Goal: Task Accomplishment & Management: Complete application form

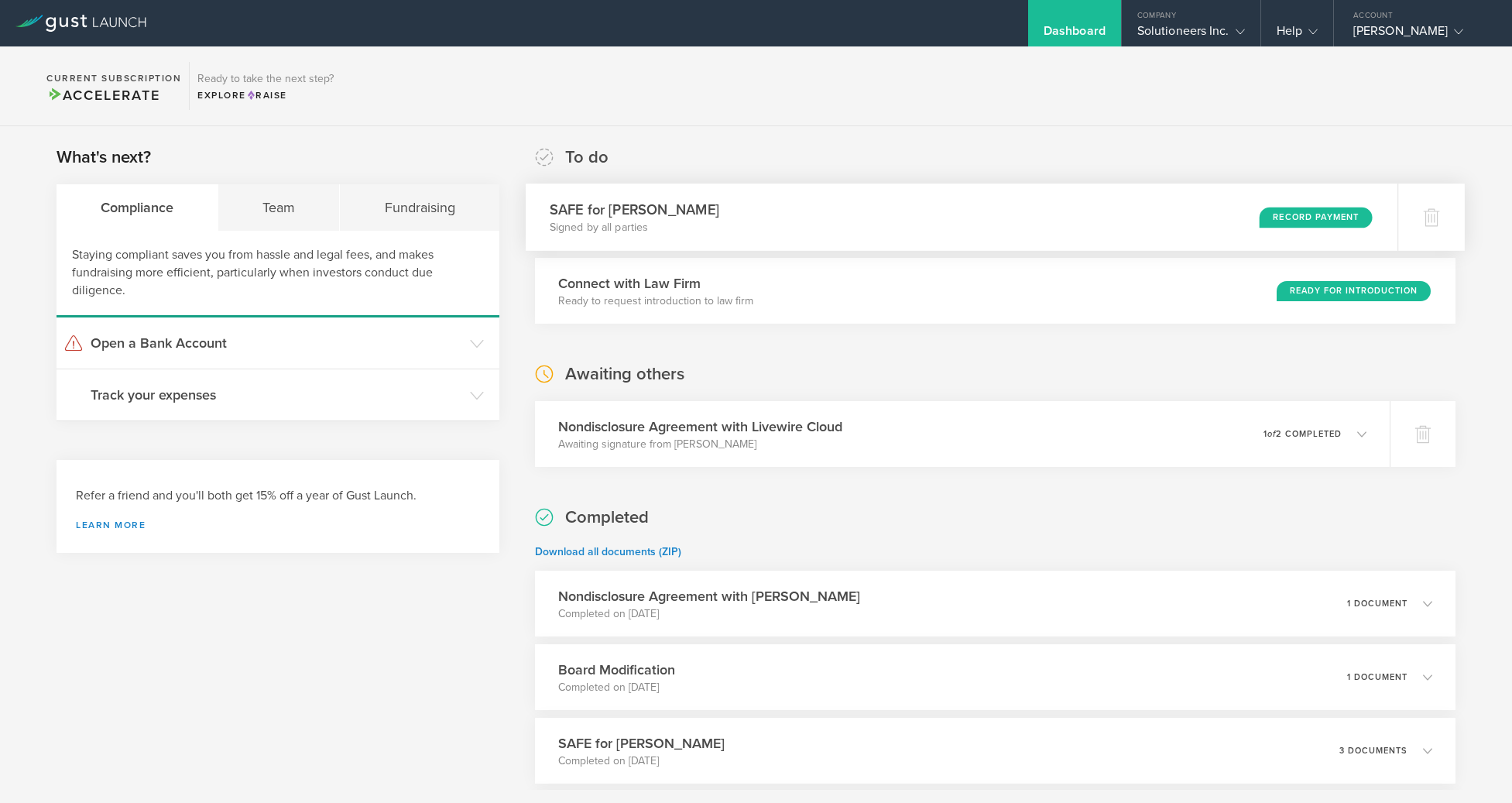
click at [1301, 215] on div "Record Payment" at bounding box center [1316, 217] width 113 height 21
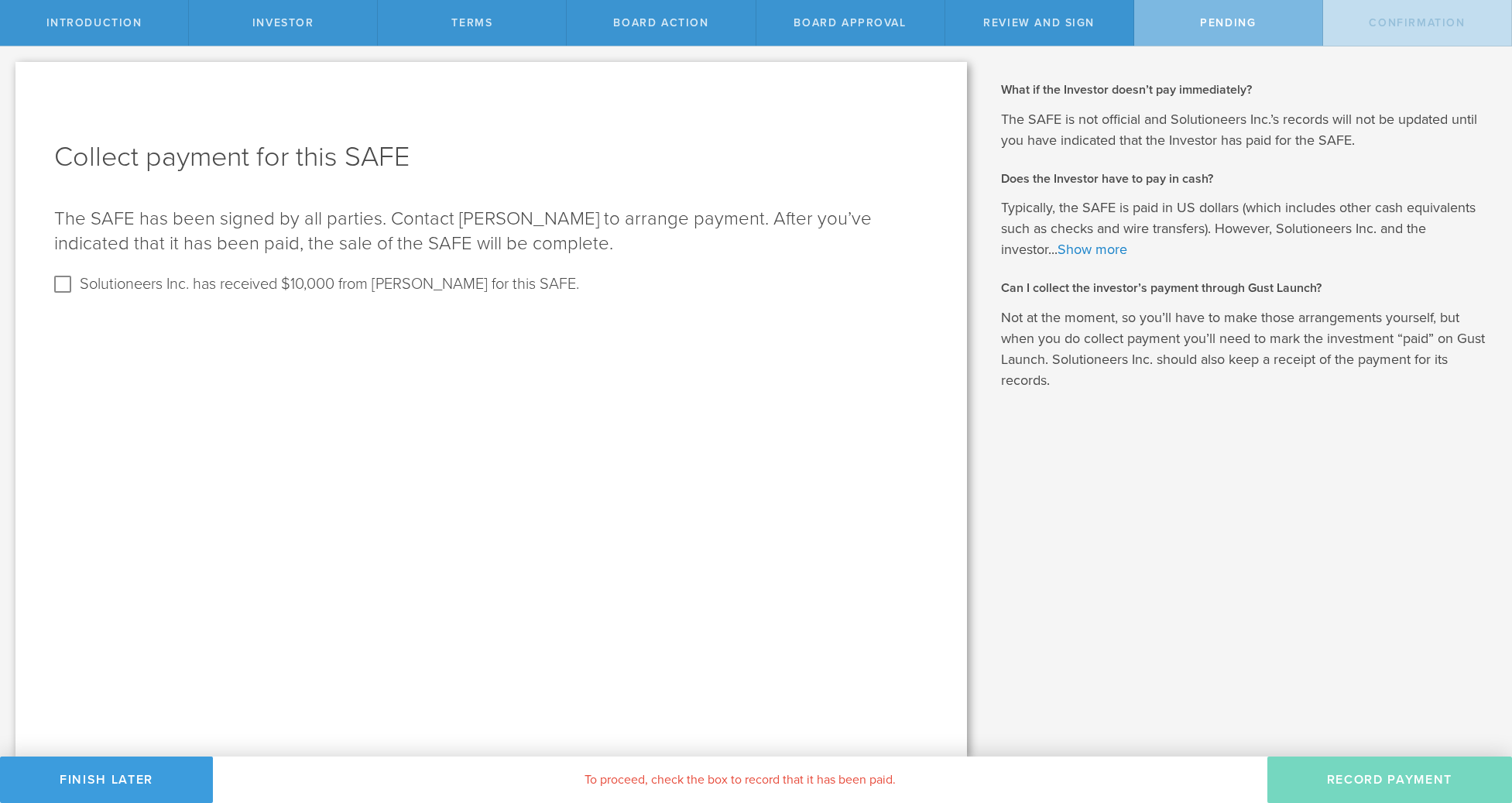
click at [77, 282] on checkbox "Solutioneers Inc. has received $10,000 from CHARLES DOYON for this SAFE." at bounding box center [316, 285] width 525 height 17
click at [63, 288] on input "Solutioneers Inc. has received $10,000 from CHARLES DOYON for this SAFE." at bounding box center [62, 284] width 25 height 25
checkbox input "true"
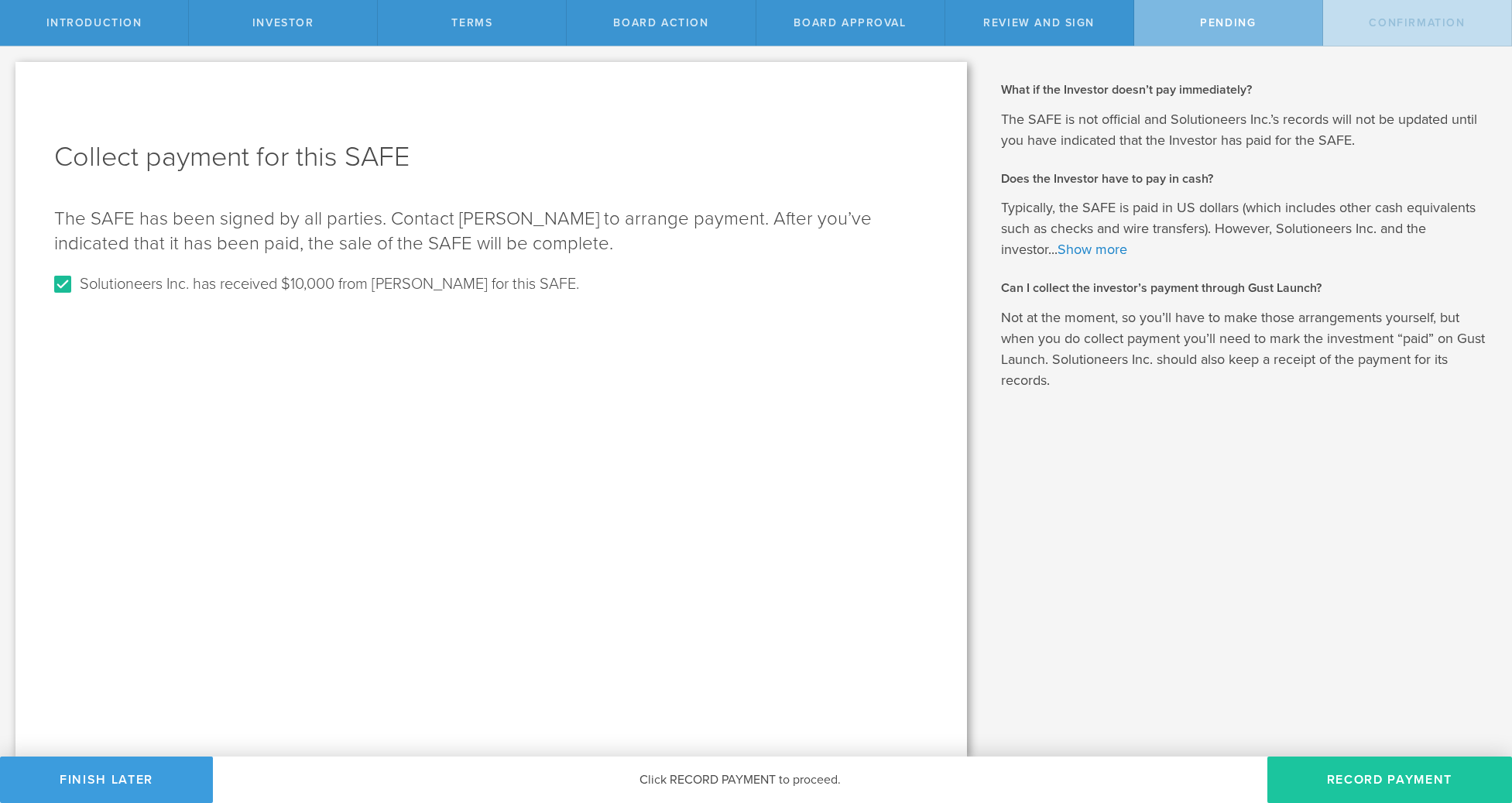
click at [1367, 793] on button "Record Payment" at bounding box center [1390, 780] width 245 height 47
click at [1390, 793] on button "Record Payment" at bounding box center [1390, 780] width 245 height 47
click at [1384, 782] on button "Record Payment" at bounding box center [1390, 780] width 245 height 47
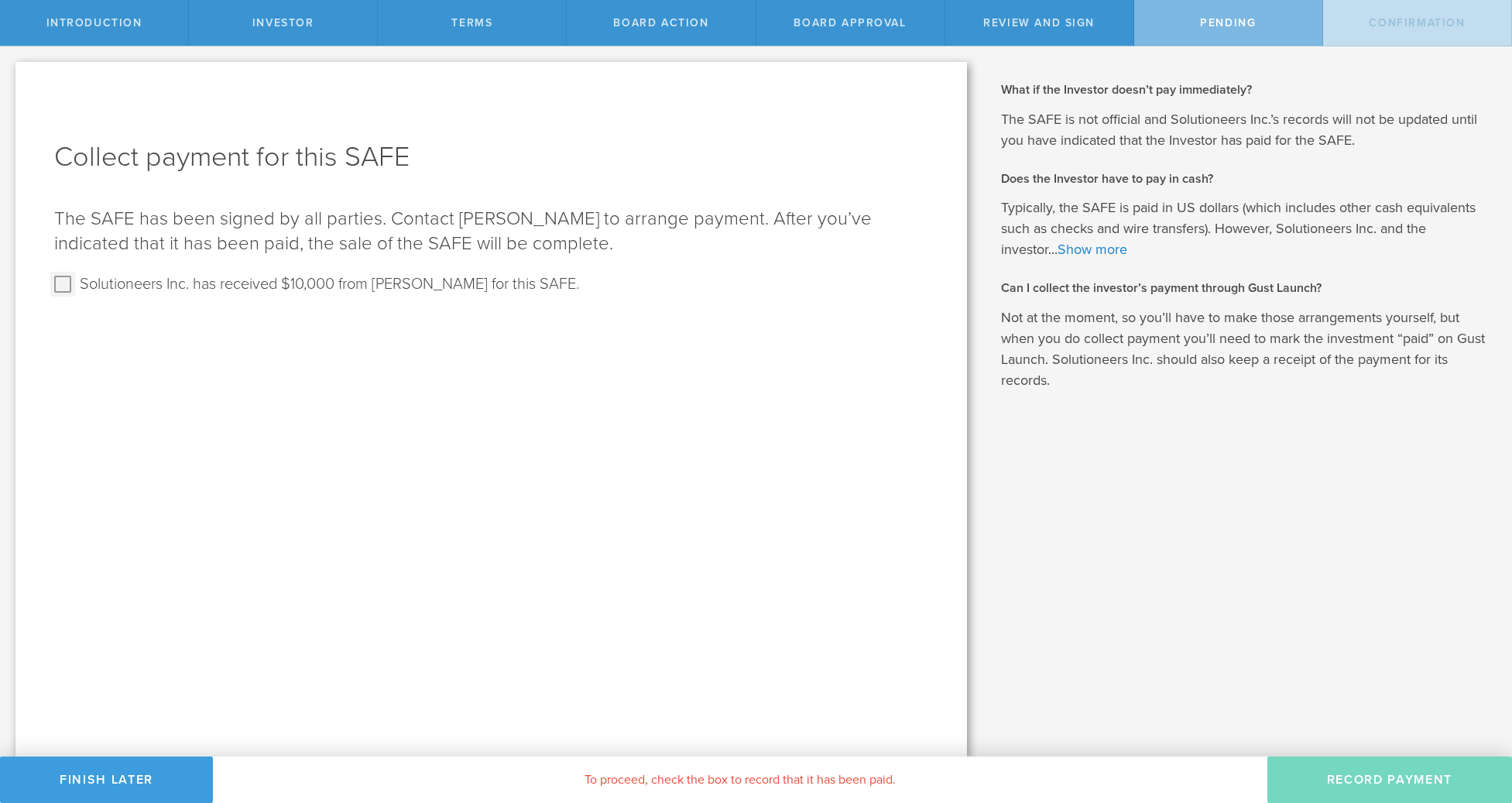
click at [62, 284] on input "Solutioneers Inc. has received $10,000 from CHARLES DOYON for this SAFE." at bounding box center [62, 284] width 25 height 25
checkbox input "true"
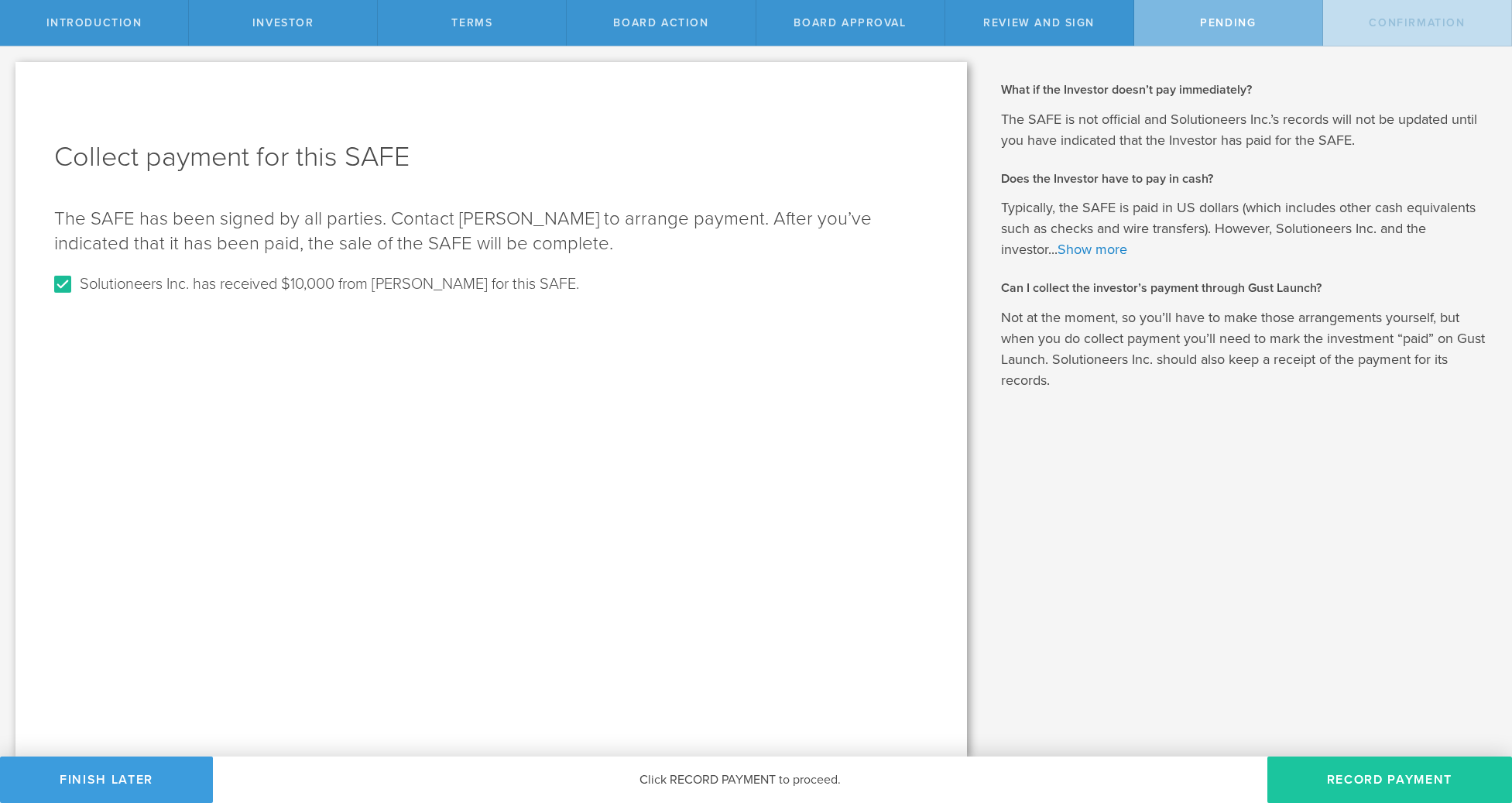
click at [1382, 774] on button "Record Payment" at bounding box center [1390, 780] width 245 height 47
click at [96, 774] on button "Finish Later" at bounding box center [106, 780] width 213 height 47
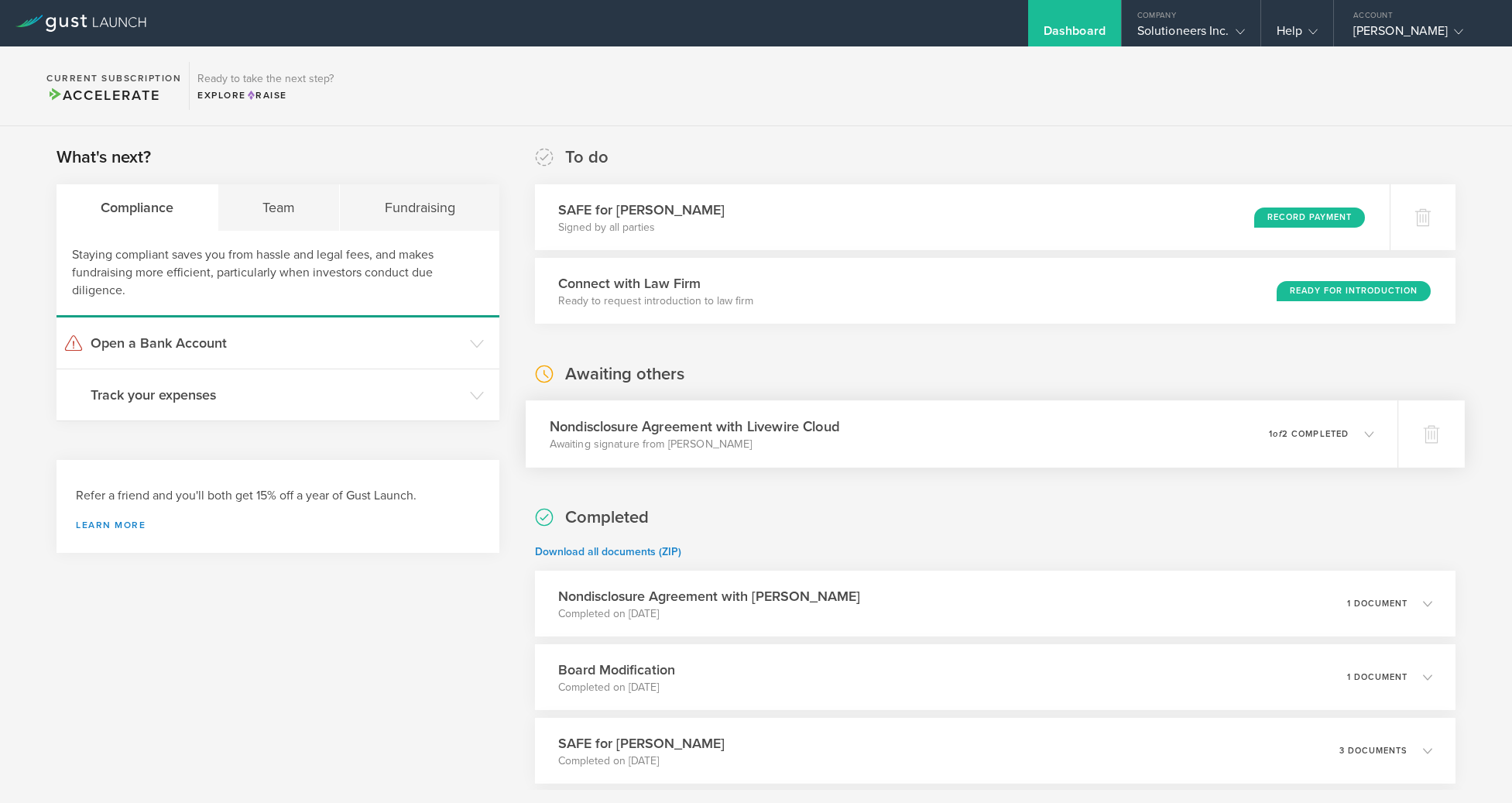
click at [1154, 435] on div "Nondisclosure Agreement with Livewire Cloud Awaiting signature from Cliff Green…" at bounding box center [962, 434] width 871 height 68
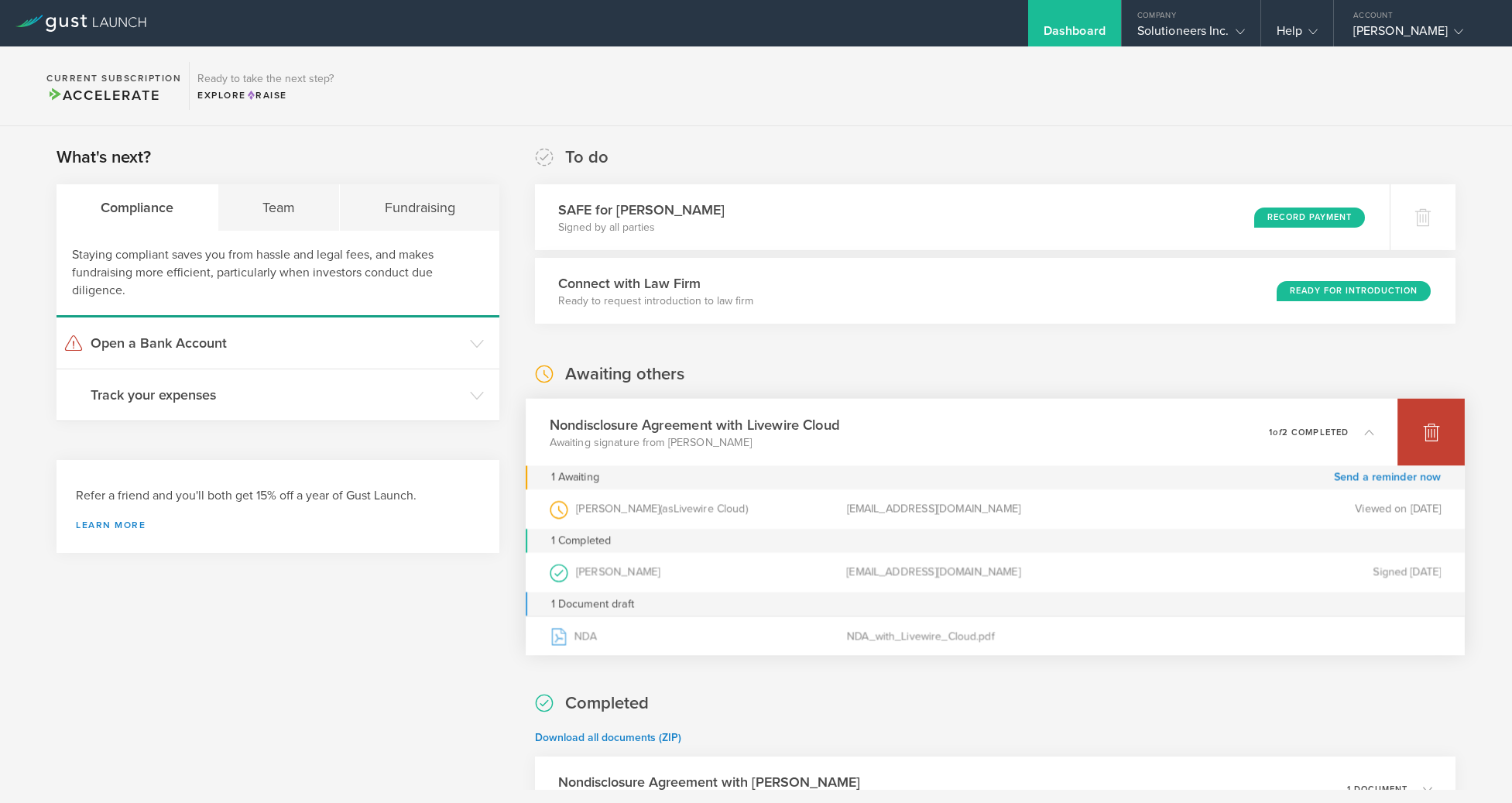
click at [1423, 425] on icon at bounding box center [1431, 431] width 18 height 18
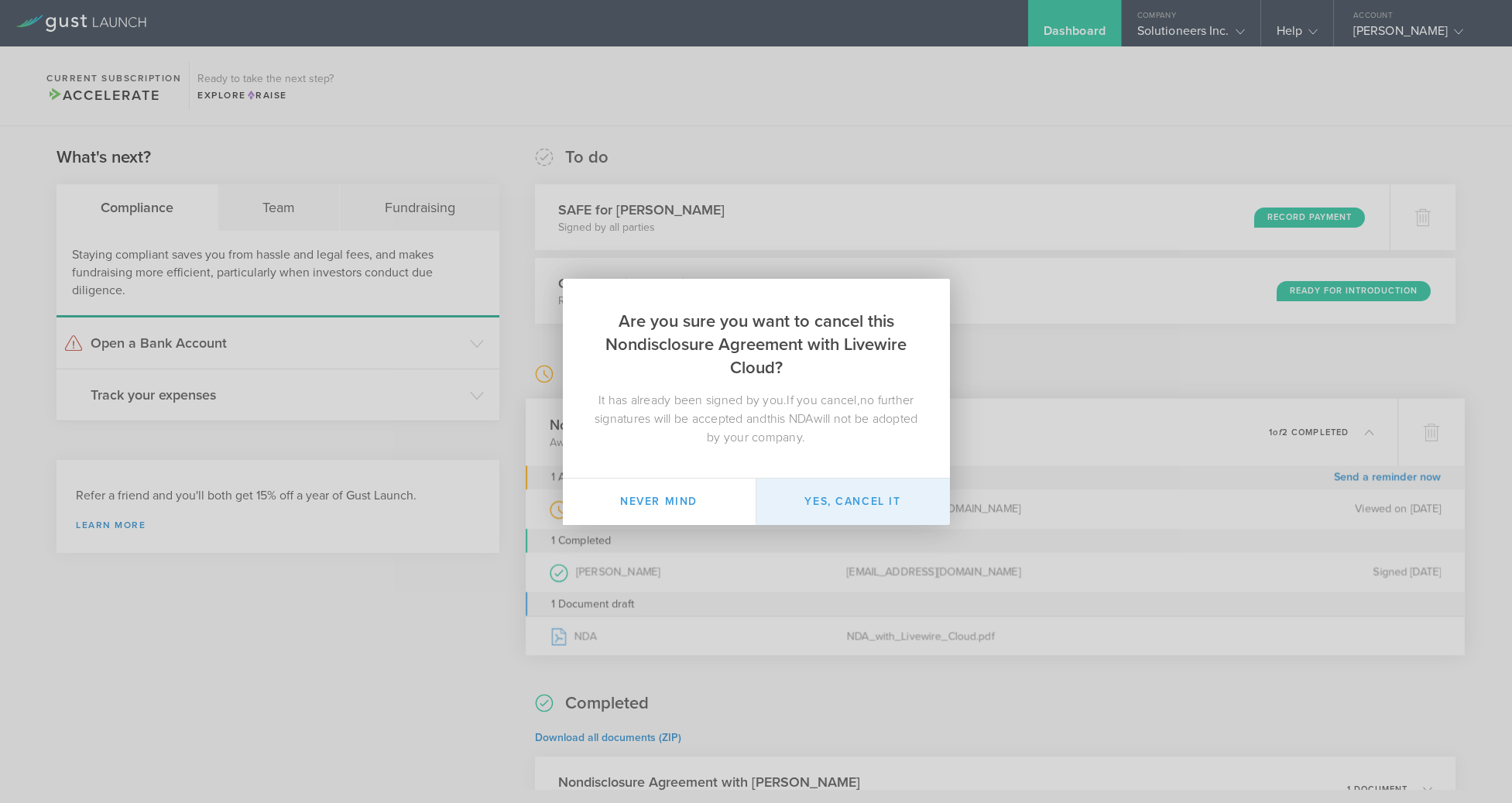
click at [852, 507] on button "Yes, cancel it" at bounding box center [852, 502] width 194 height 47
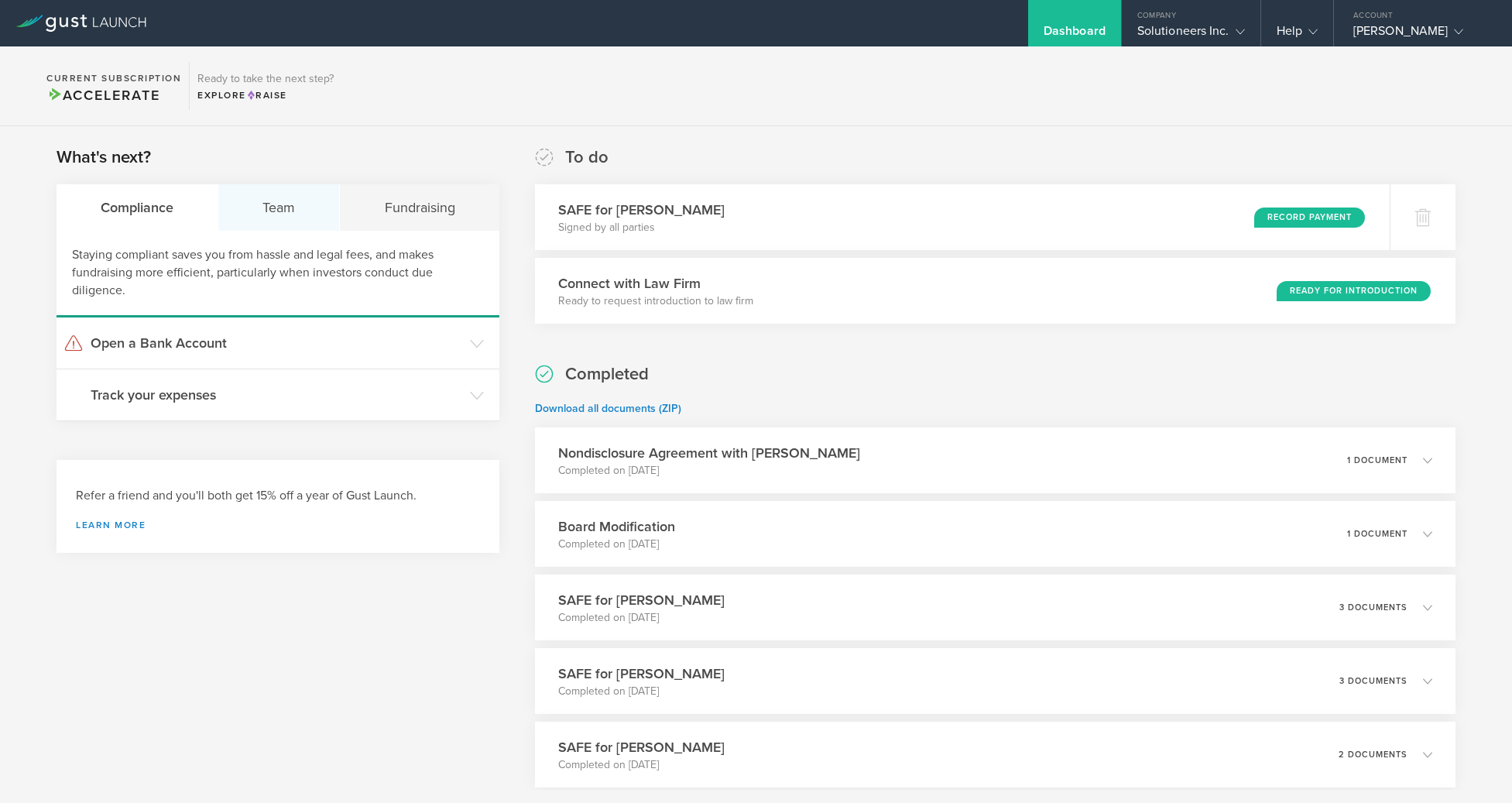
click at [277, 211] on div "Team" at bounding box center [279, 207] width 122 height 47
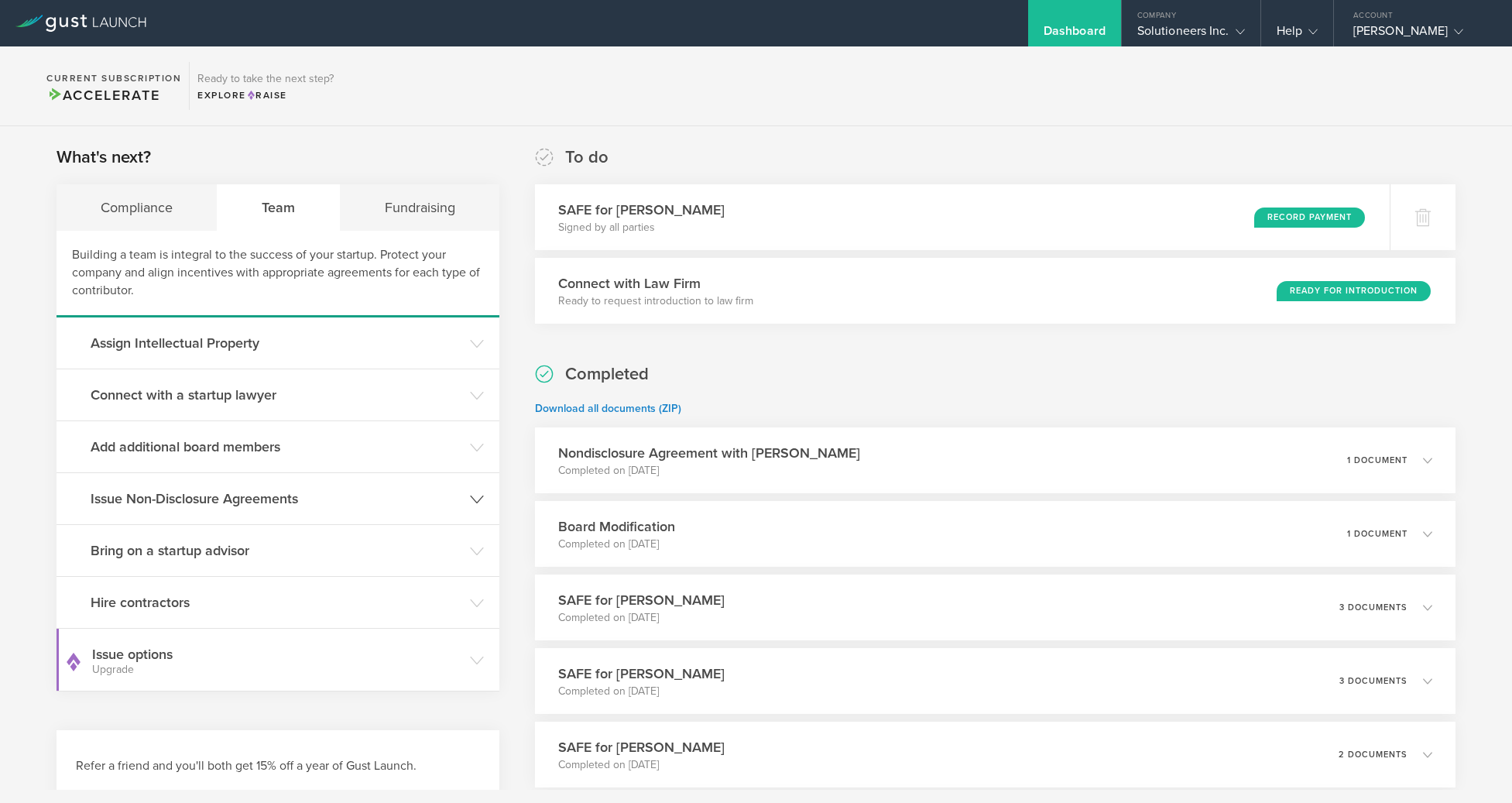
click at [307, 503] on h3 "Issue Non-Disclosure Agreements" at bounding box center [276, 498] width 371 height 20
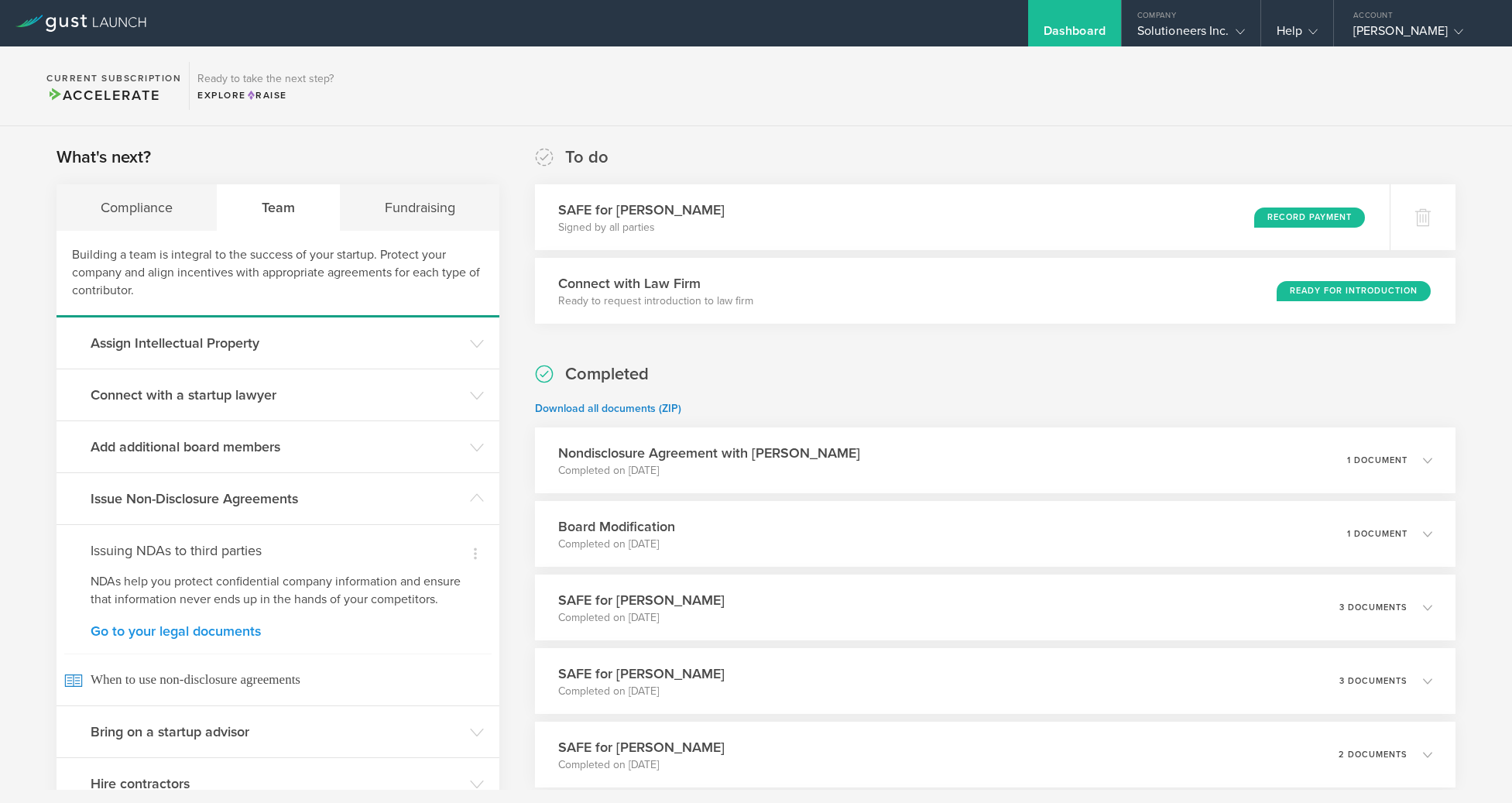
click at [175, 638] on link "Go to your legal documents" at bounding box center [278, 631] width 375 height 14
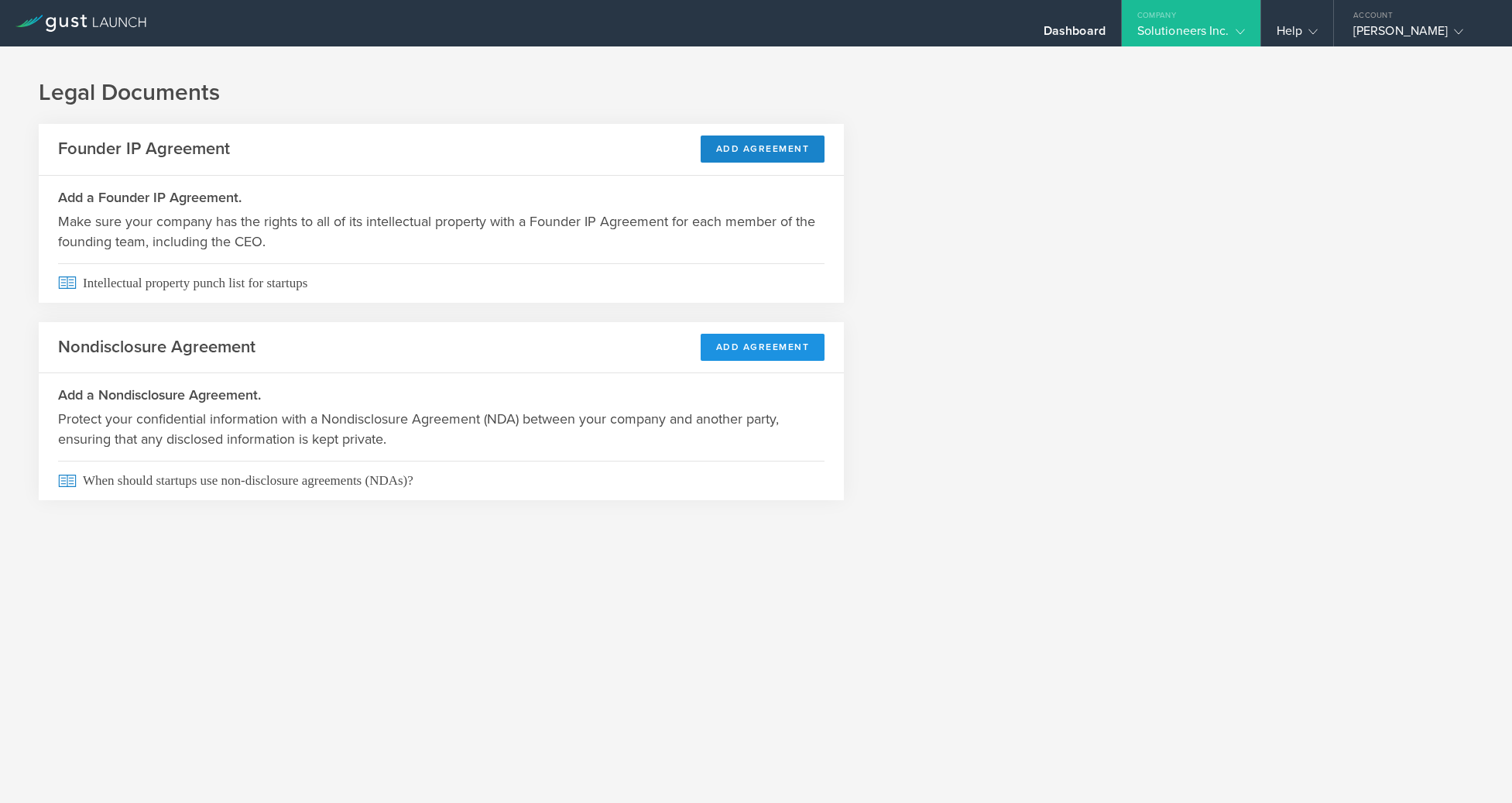
click at [766, 348] on button "Add Agreement" at bounding box center [763, 346] width 125 height 27
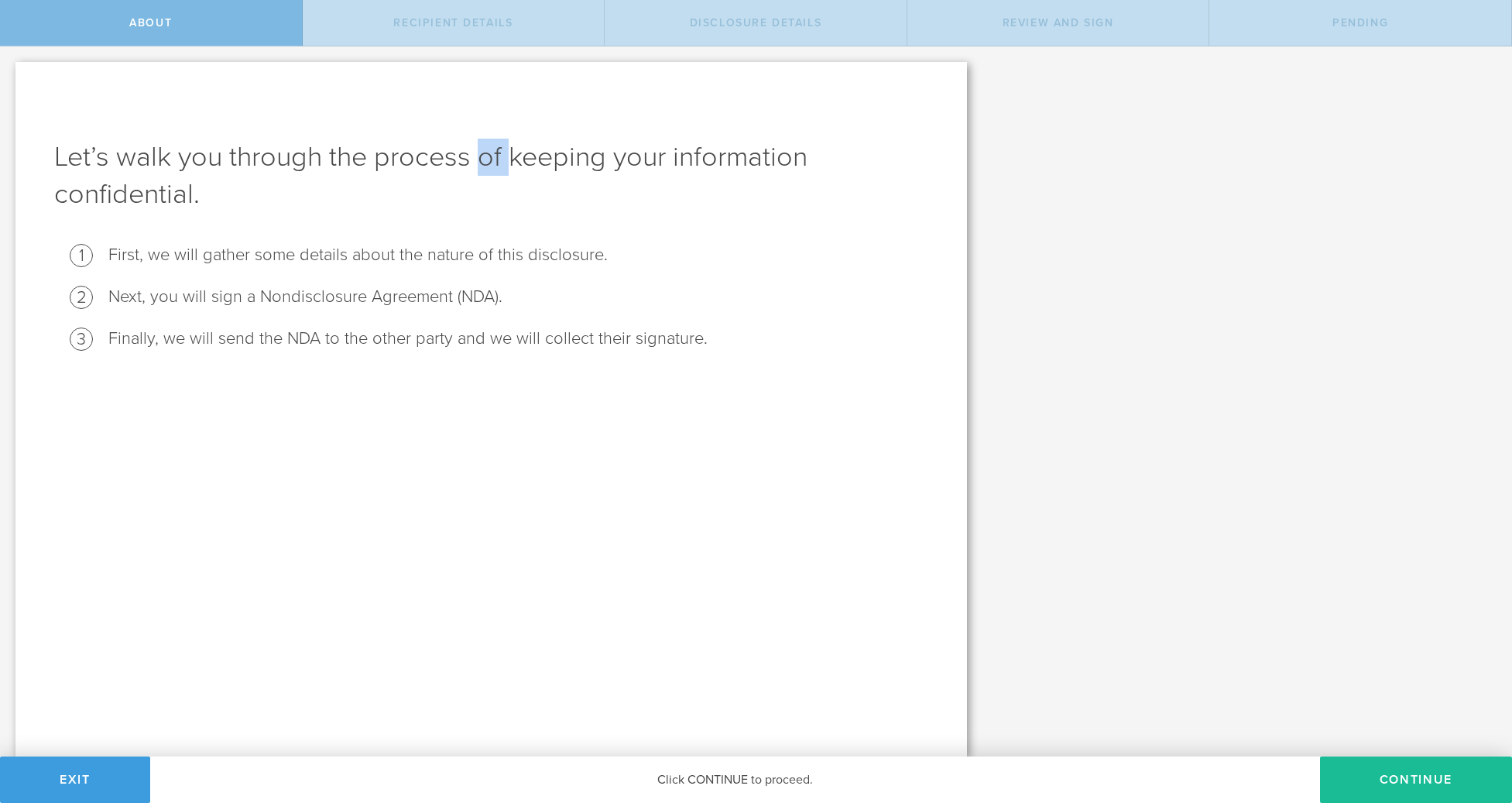
click at [505, 158] on h1 "Let’s walk you through the process of keeping your information confidential." at bounding box center [490, 176] width 874 height 75
drag, startPoint x: 369, startPoint y: 221, endPoint x: 446, endPoint y: 239, distance: 79.1
click at [446, 221] on div "Let’s walk you through the process of keeping your information confidential. Fi…" at bounding box center [491, 409] width 951 height 694
click at [1394, 784] on button "Continue" at bounding box center [1416, 780] width 192 height 47
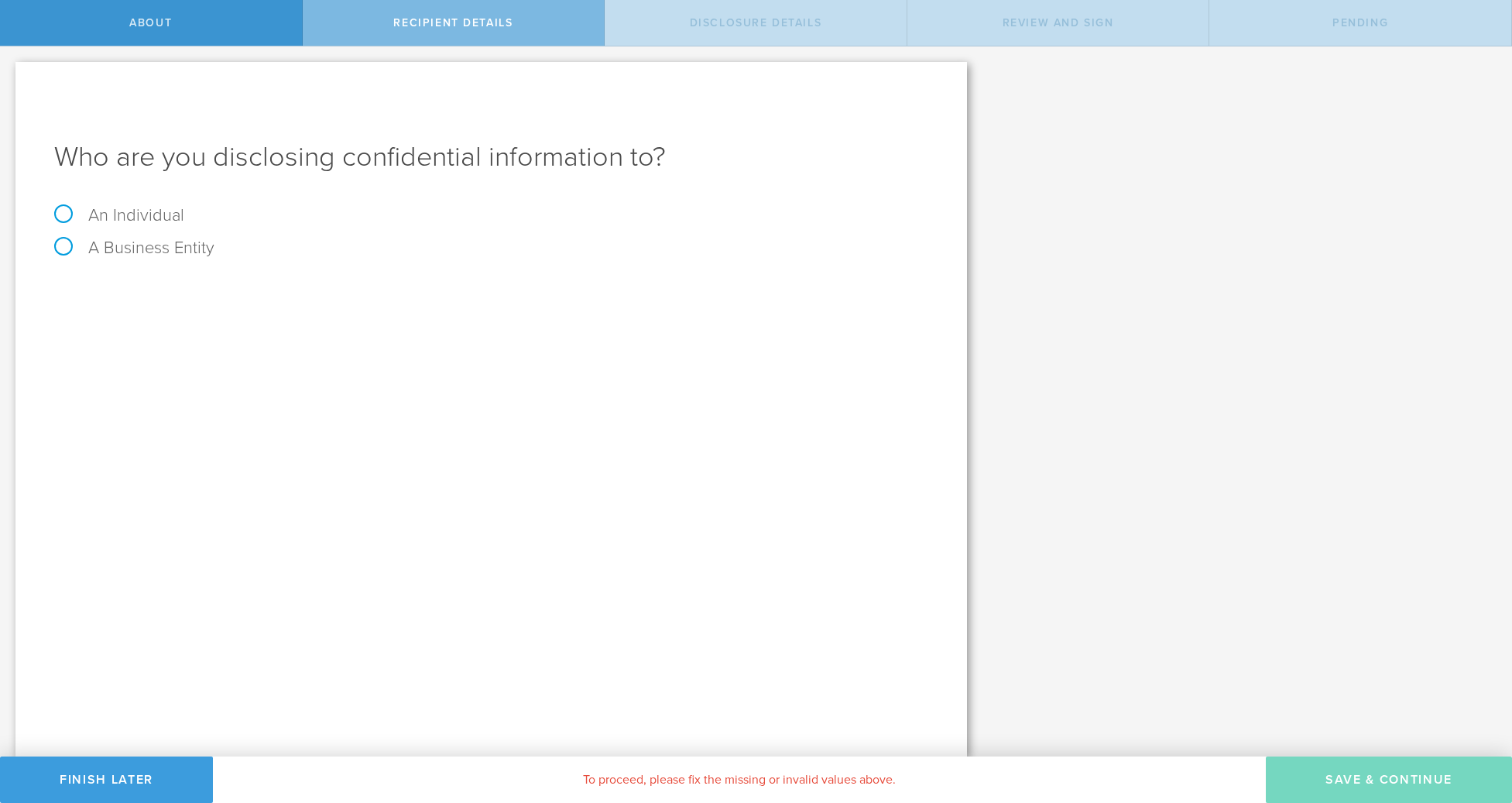
click at [85, 219] on label "An Individual" at bounding box center [119, 214] width 130 height 20
click at [10, 71] on input "An Individual" at bounding box center [5, 59] width 10 height 25
radio input "true"
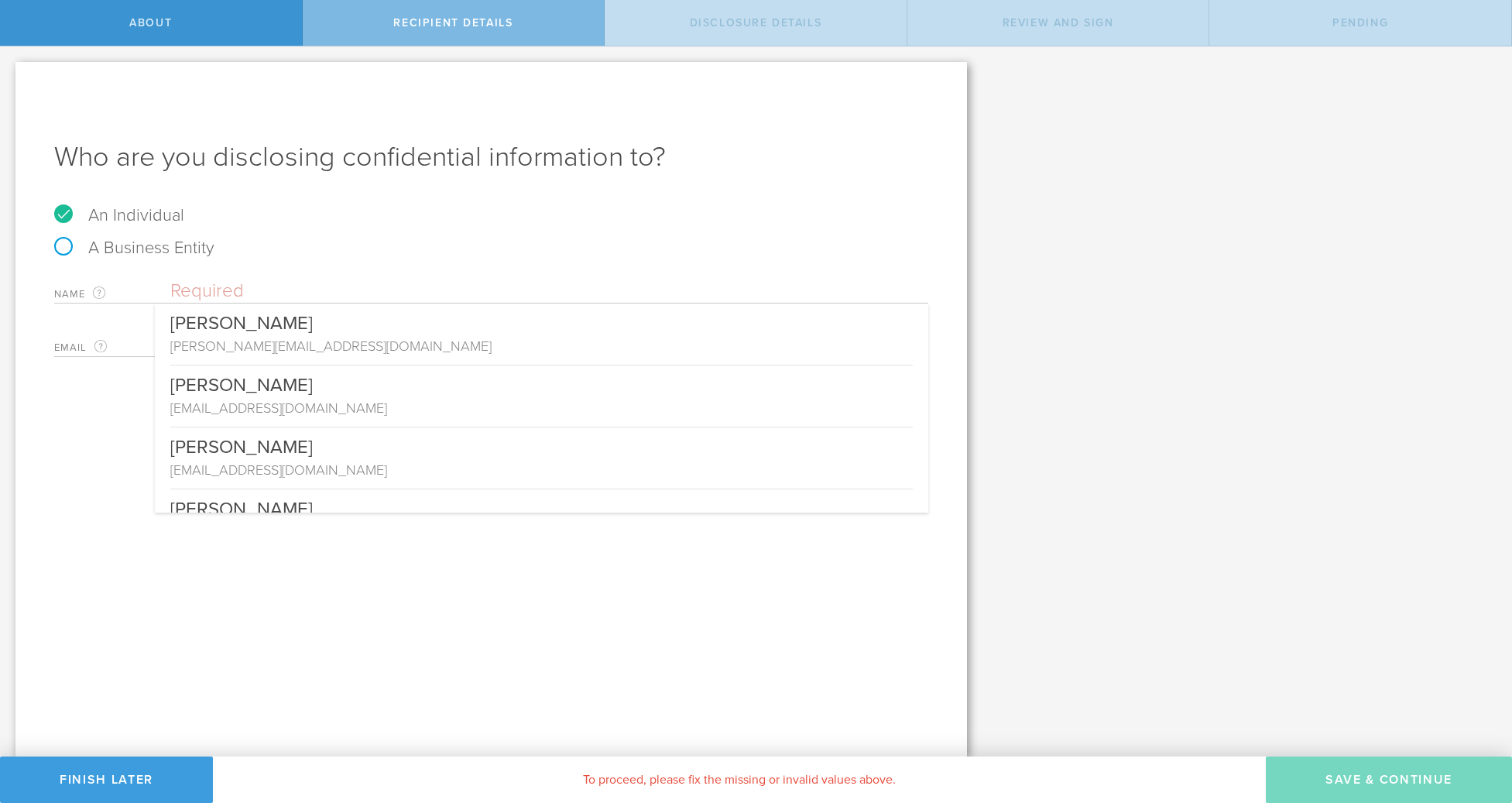
click at [181, 285] on input "text" at bounding box center [549, 291] width 758 height 23
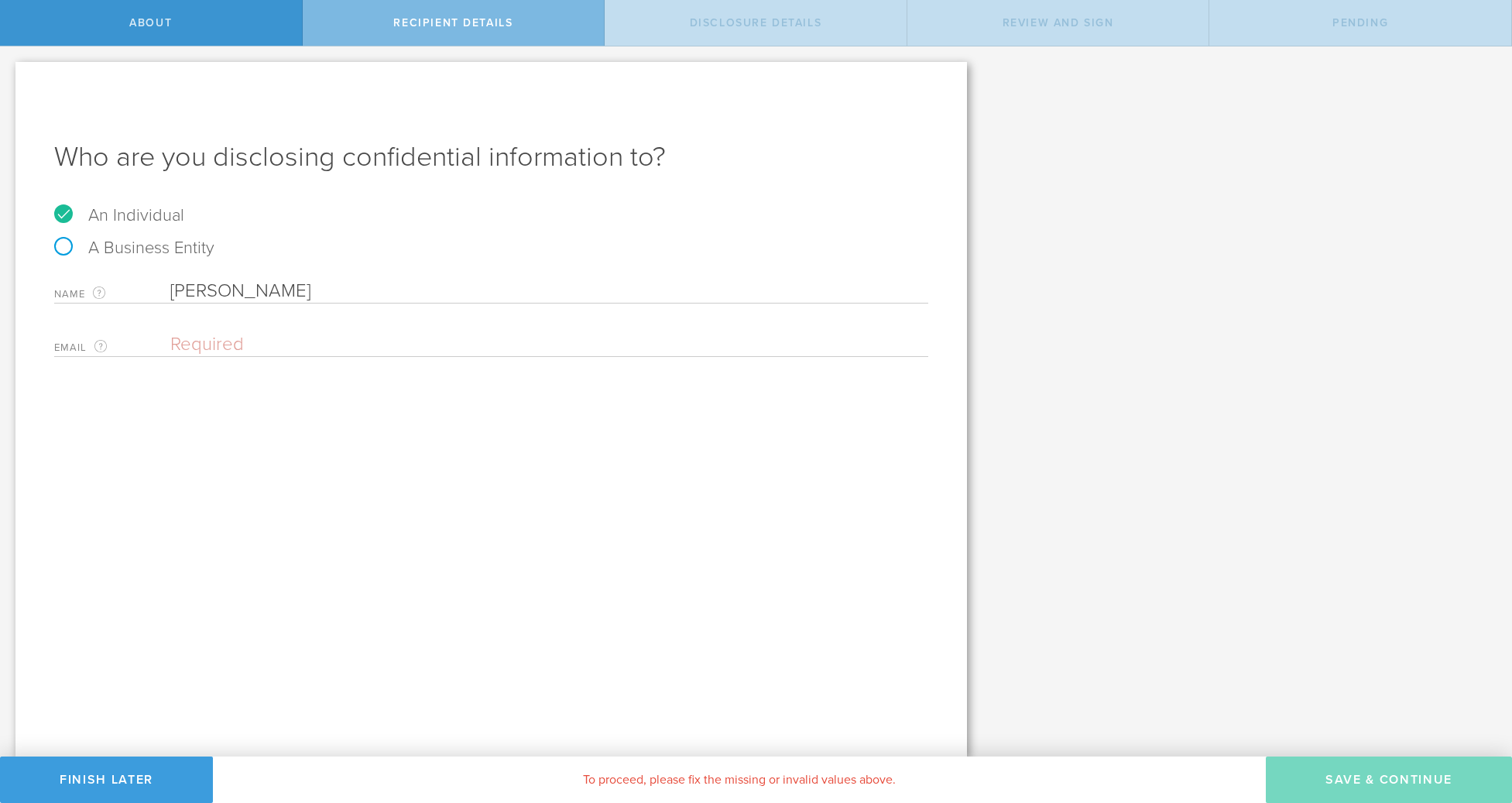
type input "[PERSON_NAME]"
paste input "[EMAIL_ADDRESS][DOMAIN_NAME]"
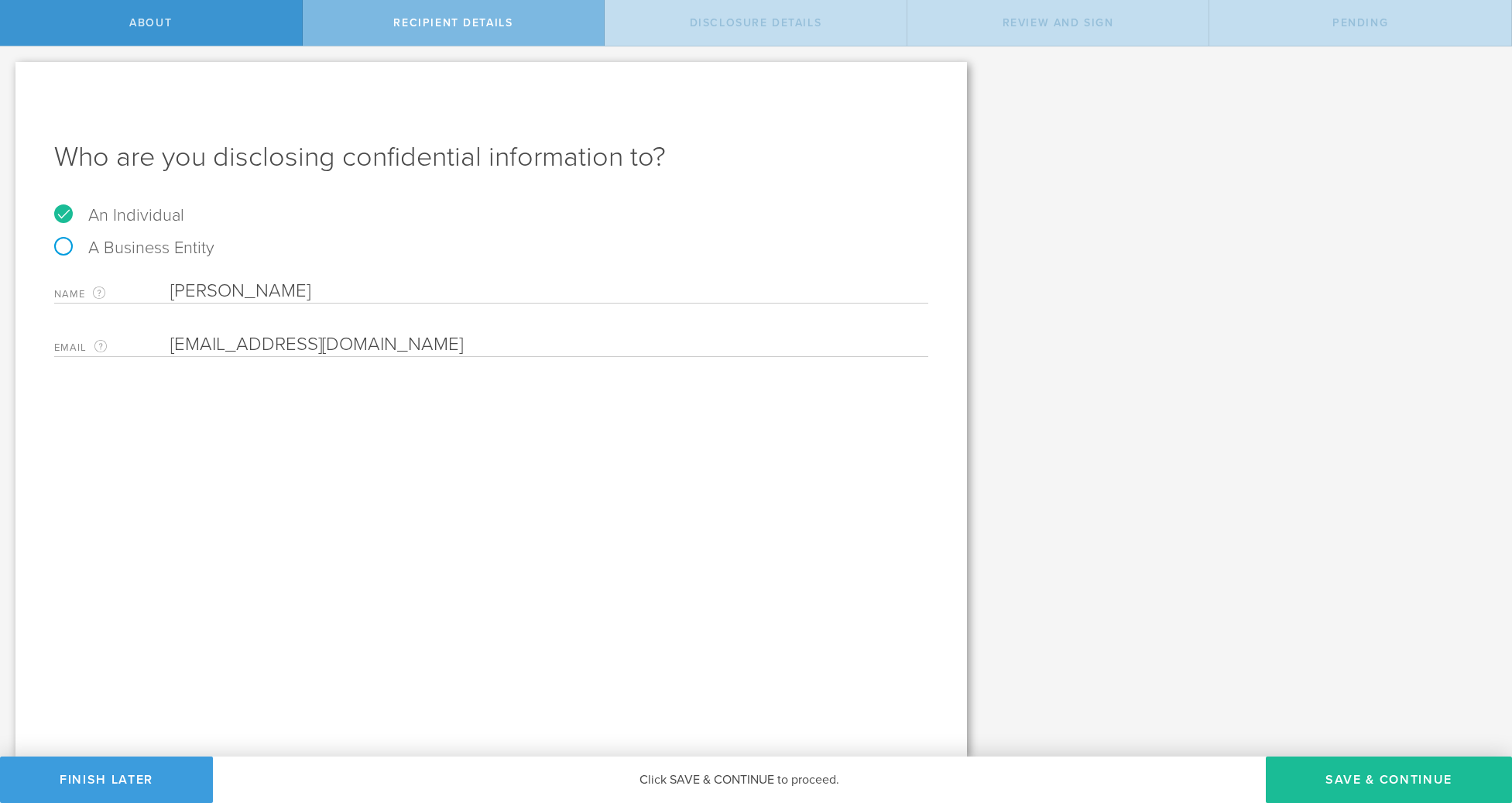
type input "[EMAIL_ADDRESS][DOMAIN_NAME]"
click at [257, 280] on input "[PERSON_NAME]" at bounding box center [549, 291] width 758 height 23
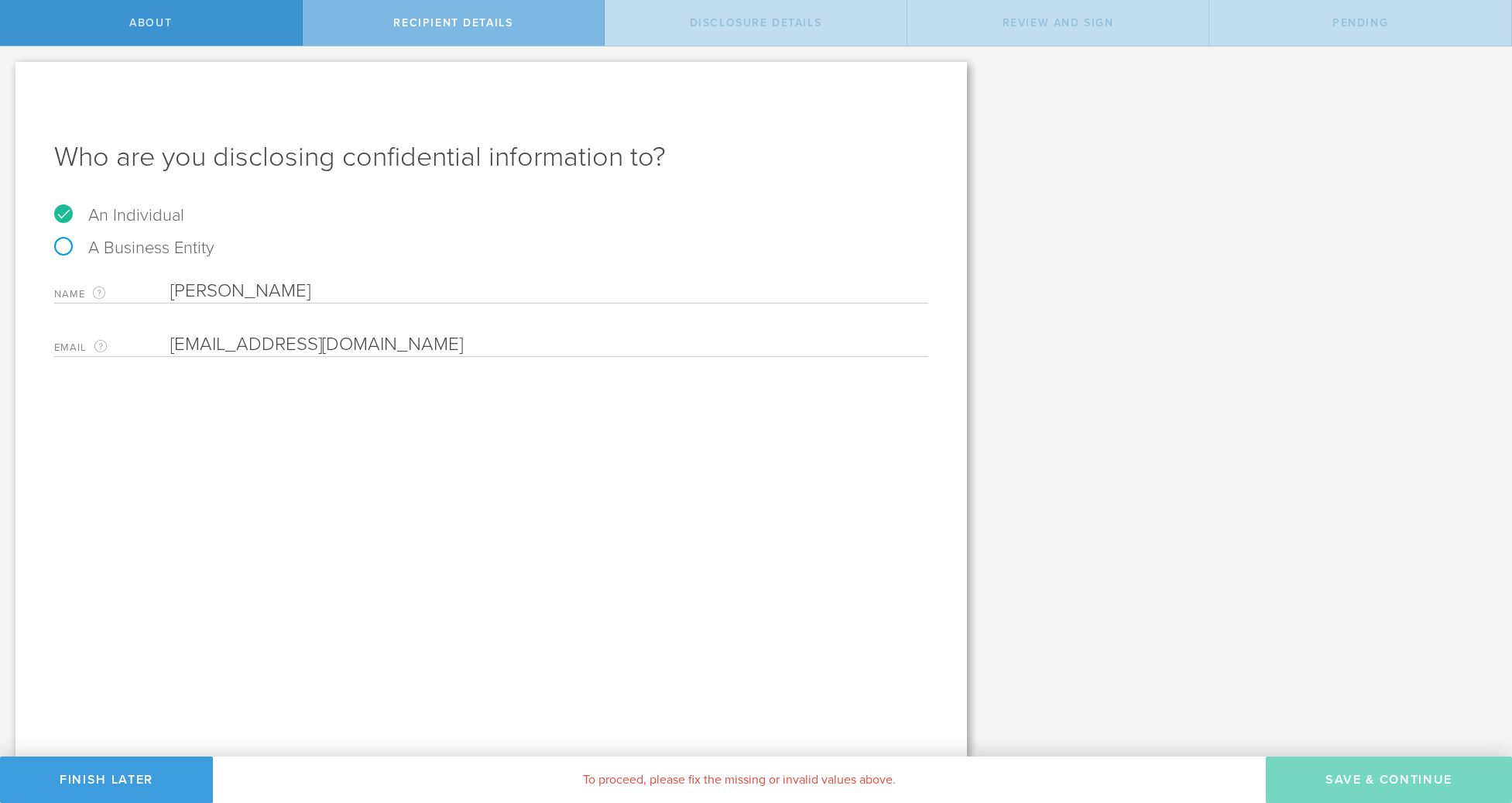
type input "[PERSON_NAME]"
click at [405, 352] on input "email" at bounding box center [545, 345] width 750 height 23
paste input "[EMAIL_ADDRESS][DOMAIN_NAME]"
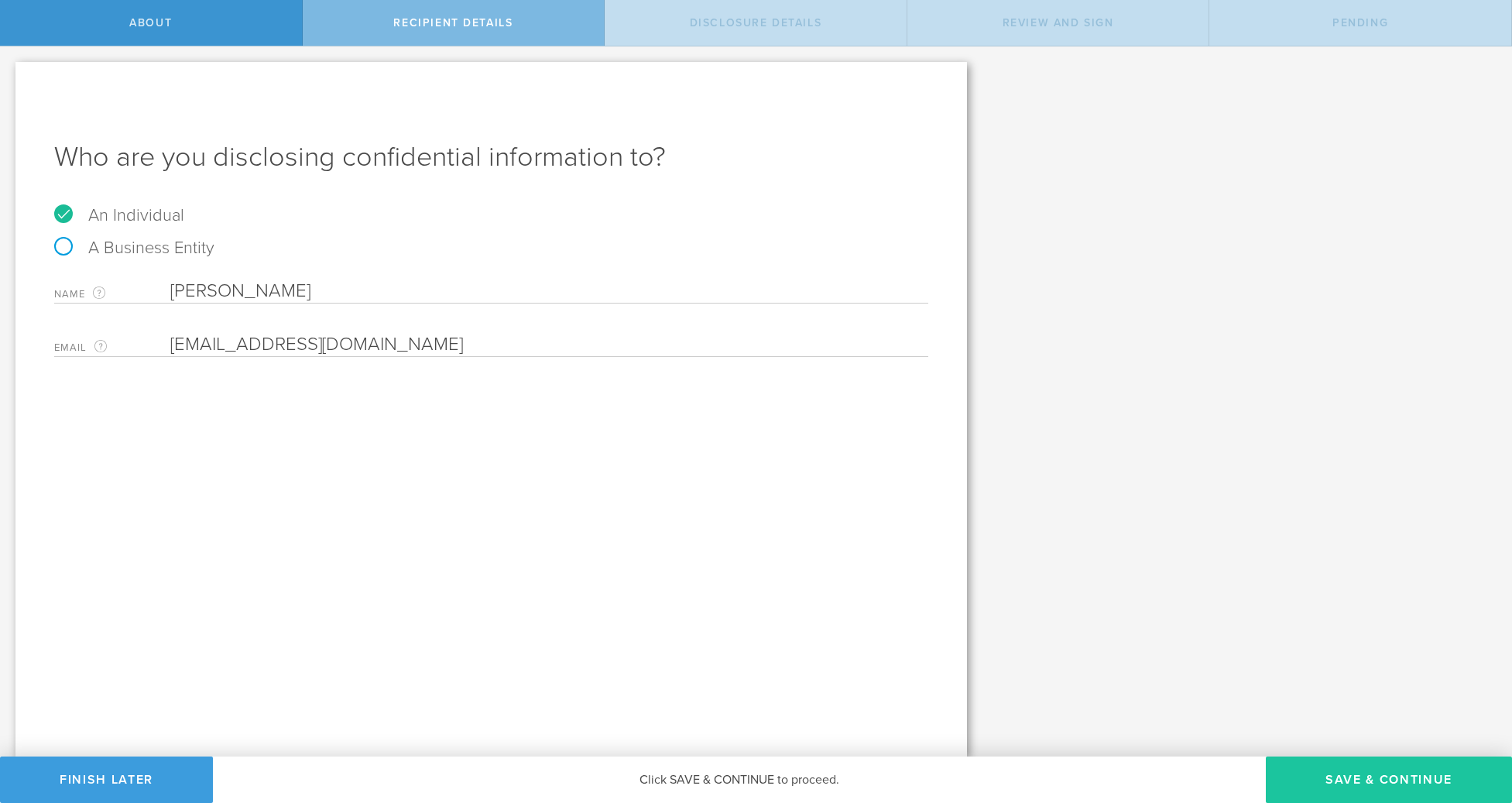
type input "[EMAIL_ADDRESS][DOMAIN_NAME]"
click at [1387, 785] on button "Save & Continue" at bounding box center [1389, 780] width 247 height 47
select select "string:5 years"
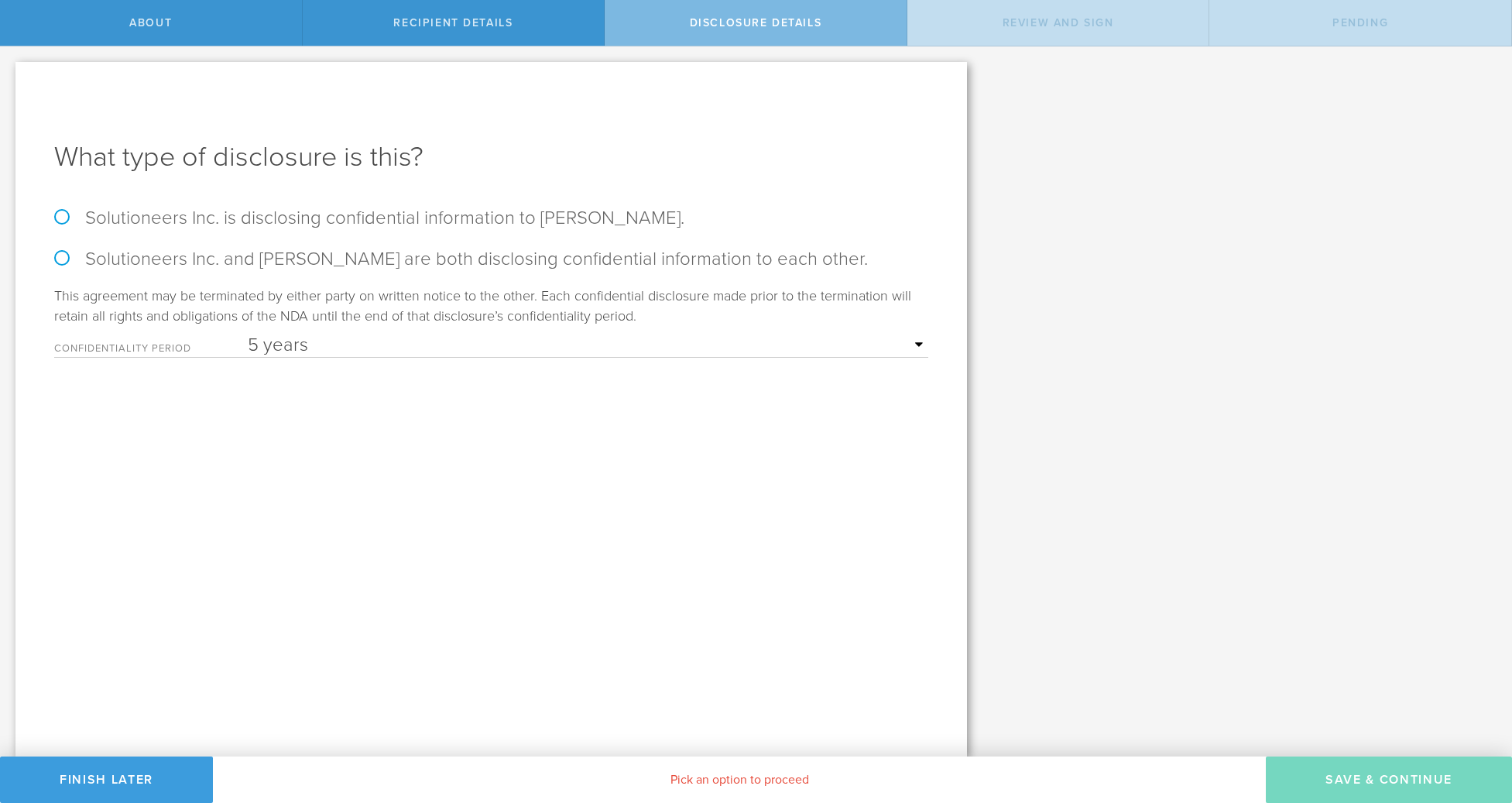
click at [56, 260] on label "Solutioneers Inc. and VINCENT GROB are both disclosing confidential information…" at bounding box center [490, 259] width 874 height 23
click at [10, 79] on input "Solutioneers Inc. and VINCENT GROB are both disclosing confidential information…" at bounding box center [5, 63] width 10 height 32
radio input "true"
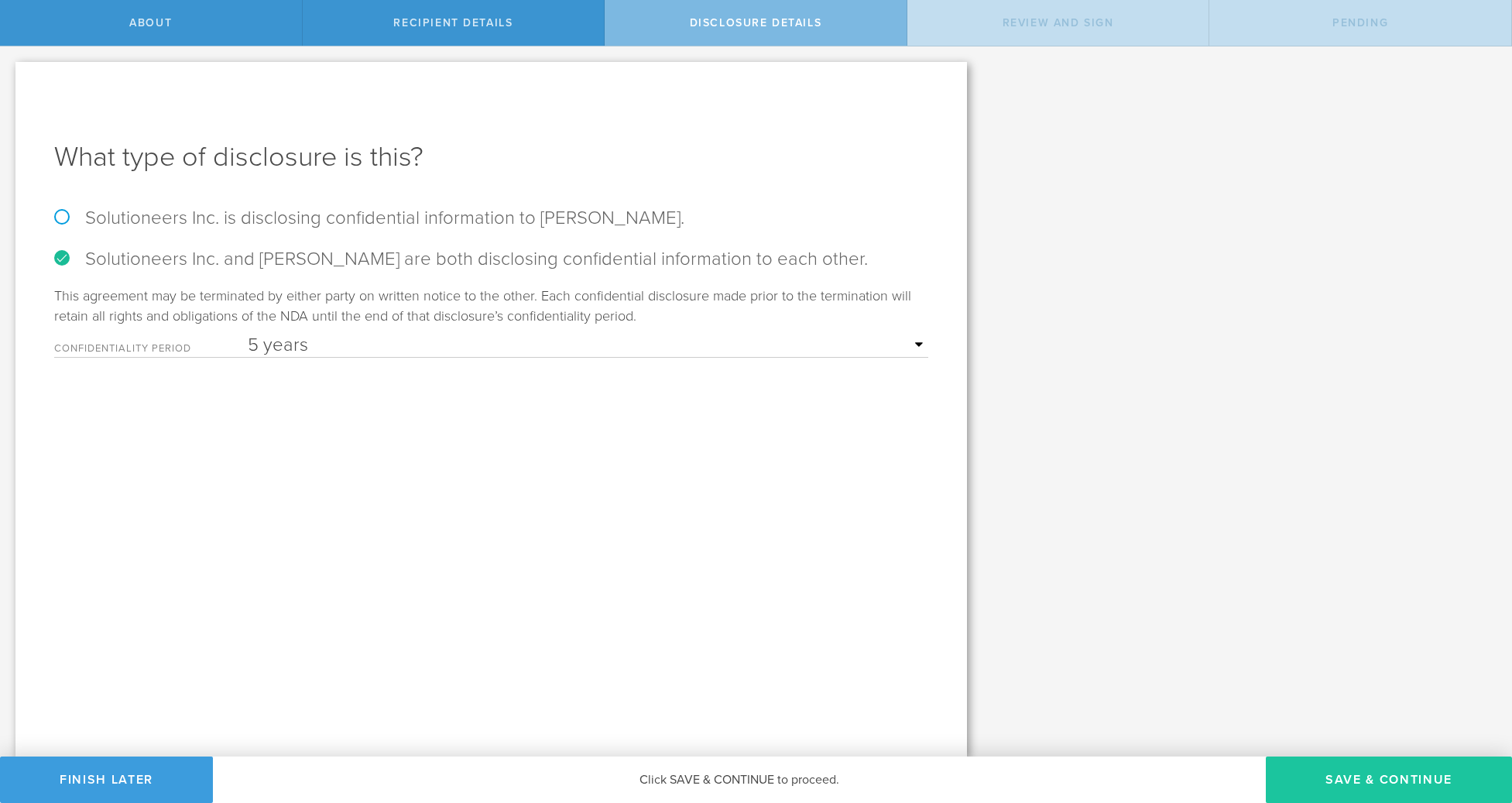
click at [1331, 789] on button "Save & Continue" at bounding box center [1389, 780] width 247 height 47
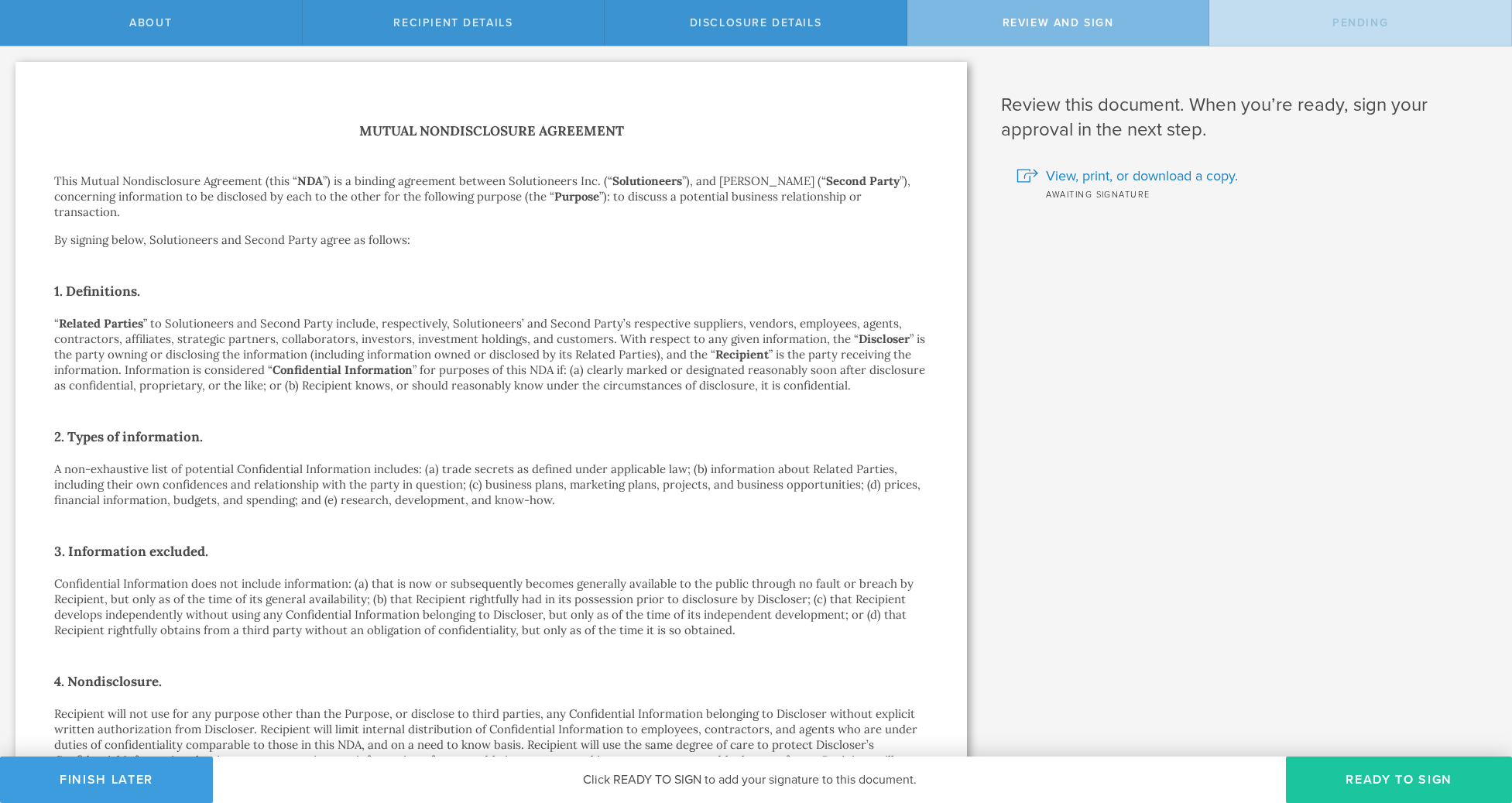
click at [1409, 773] on button "Ready to Sign" at bounding box center [1399, 780] width 226 height 47
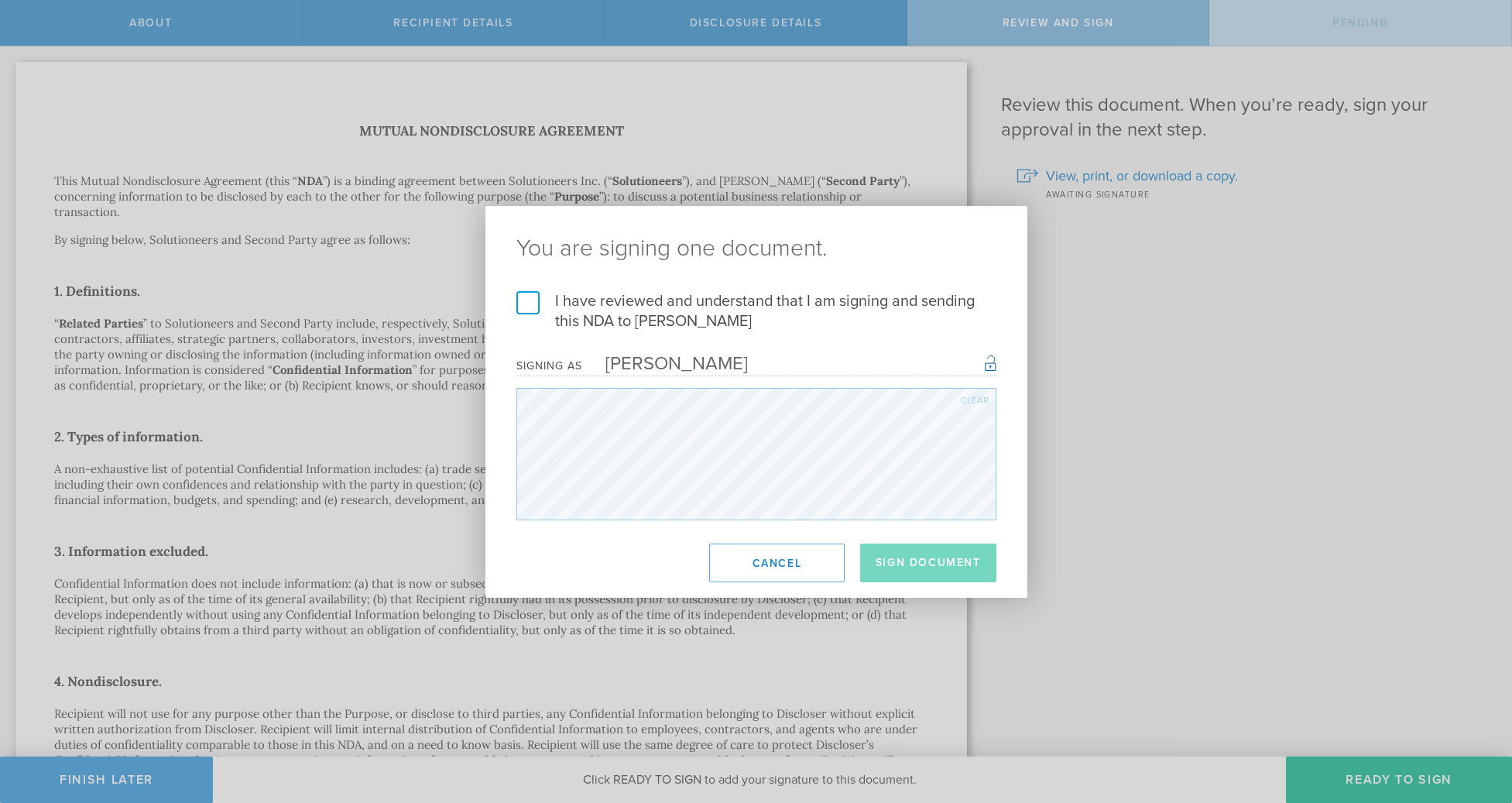
click at [526, 300] on label "I have reviewed and understand that I am signing and sending this NDA to VINCEN…" at bounding box center [756, 311] width 480 height 40
click at [0, 0] on input "I have reviewed and understand that I am signing and sending this NDA to VINCEN…" at bounding box center [0, 0] width 0 height 0
click at [917, 556] on button "Sign Document" at bounding box center [928, 563] width 136 height 39
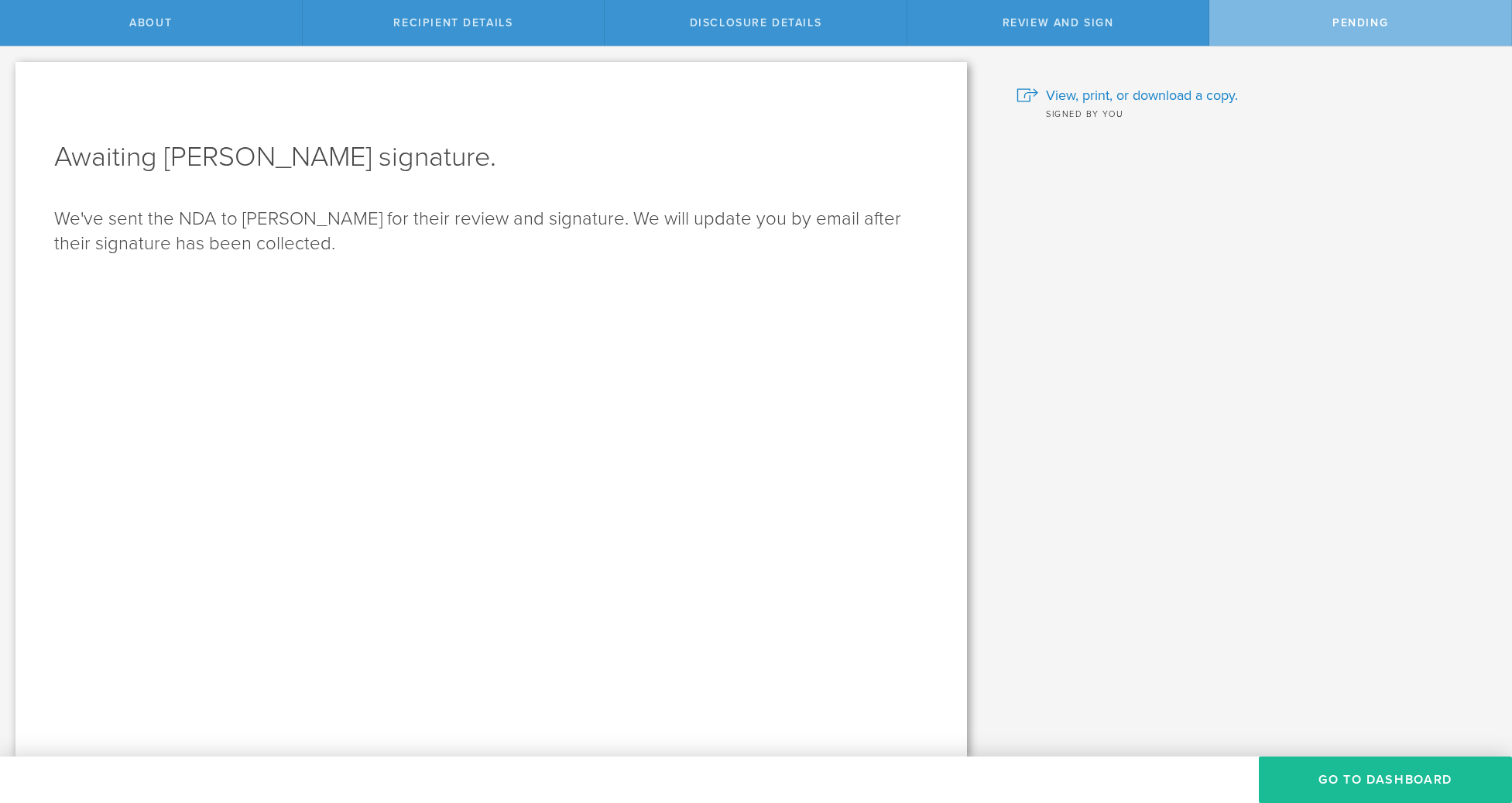
drag, startPoint x: 1351, startPoint y: 773, endPoint x: 1285, endPoint y: 742, distance: 72.9
click at [1335, 764] on button "Go to dashboard" at bounding box center [1385, 780] width 253 height 47
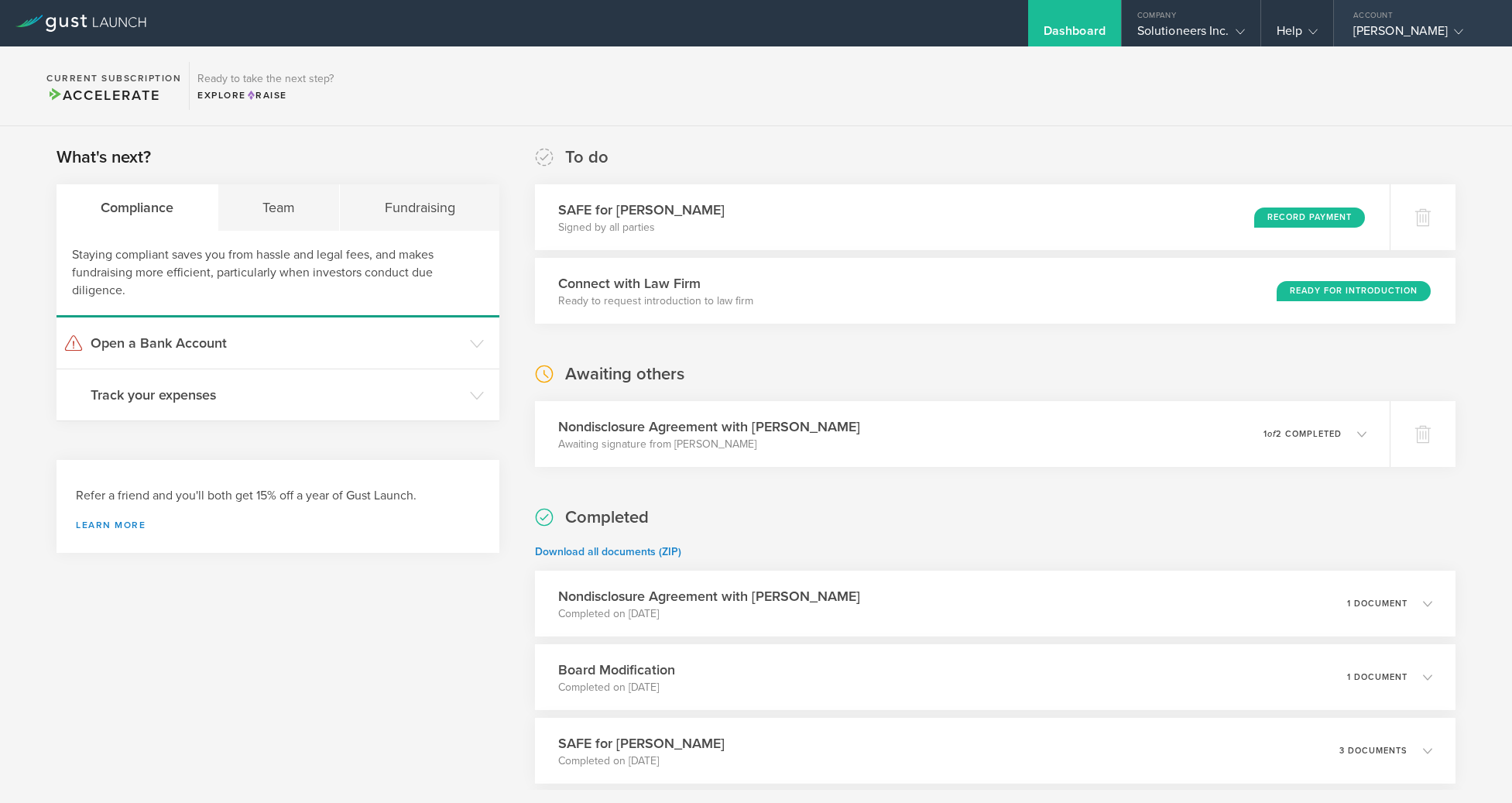
click at [1443, 35] on div "[PERSON_NAME]" at bounding box center [1419, 35] width 132 height 23
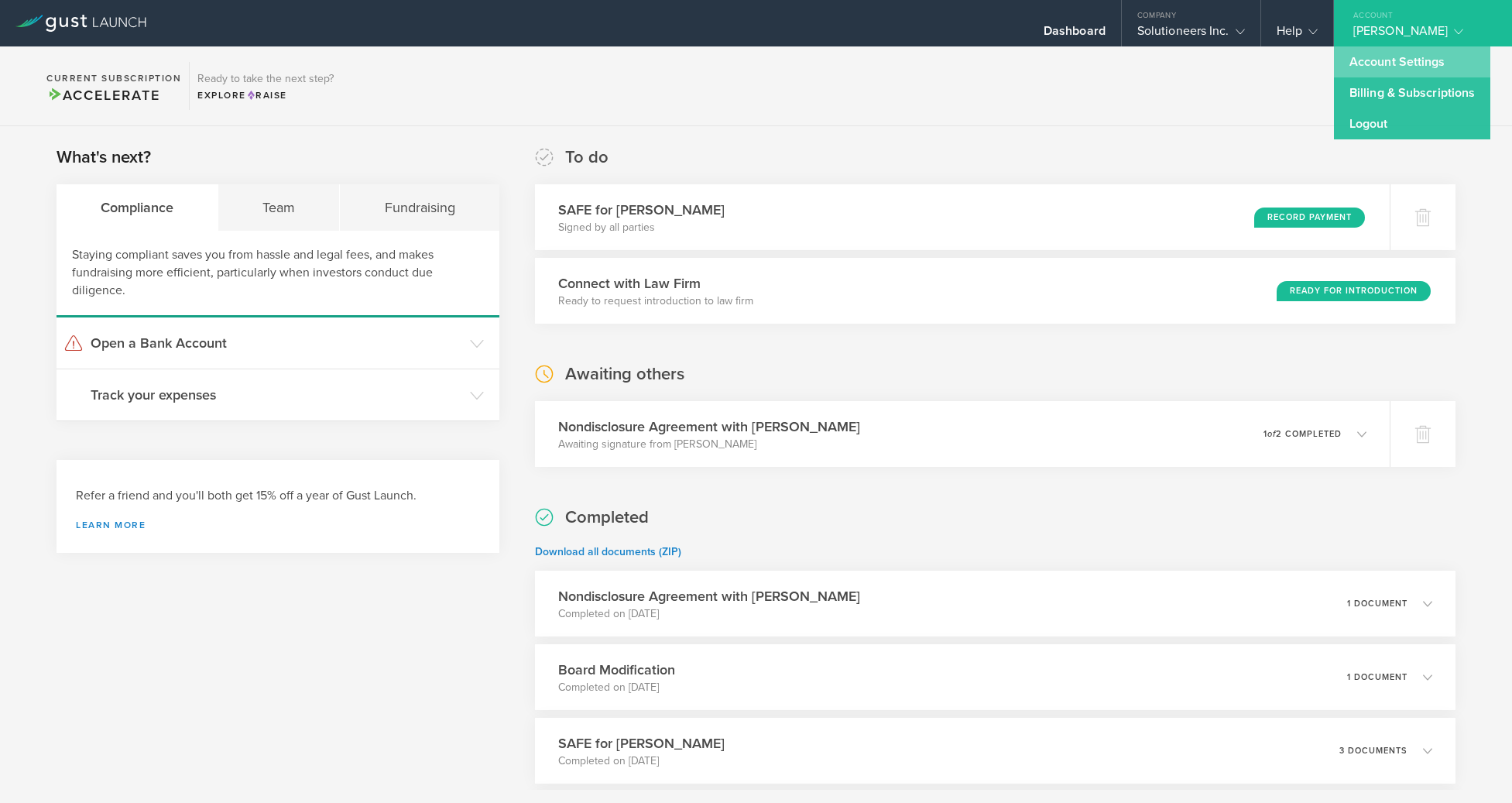
click at [1414, 64] on link "Account Settings" at bounding box center [1412, 63] width 156 height 31
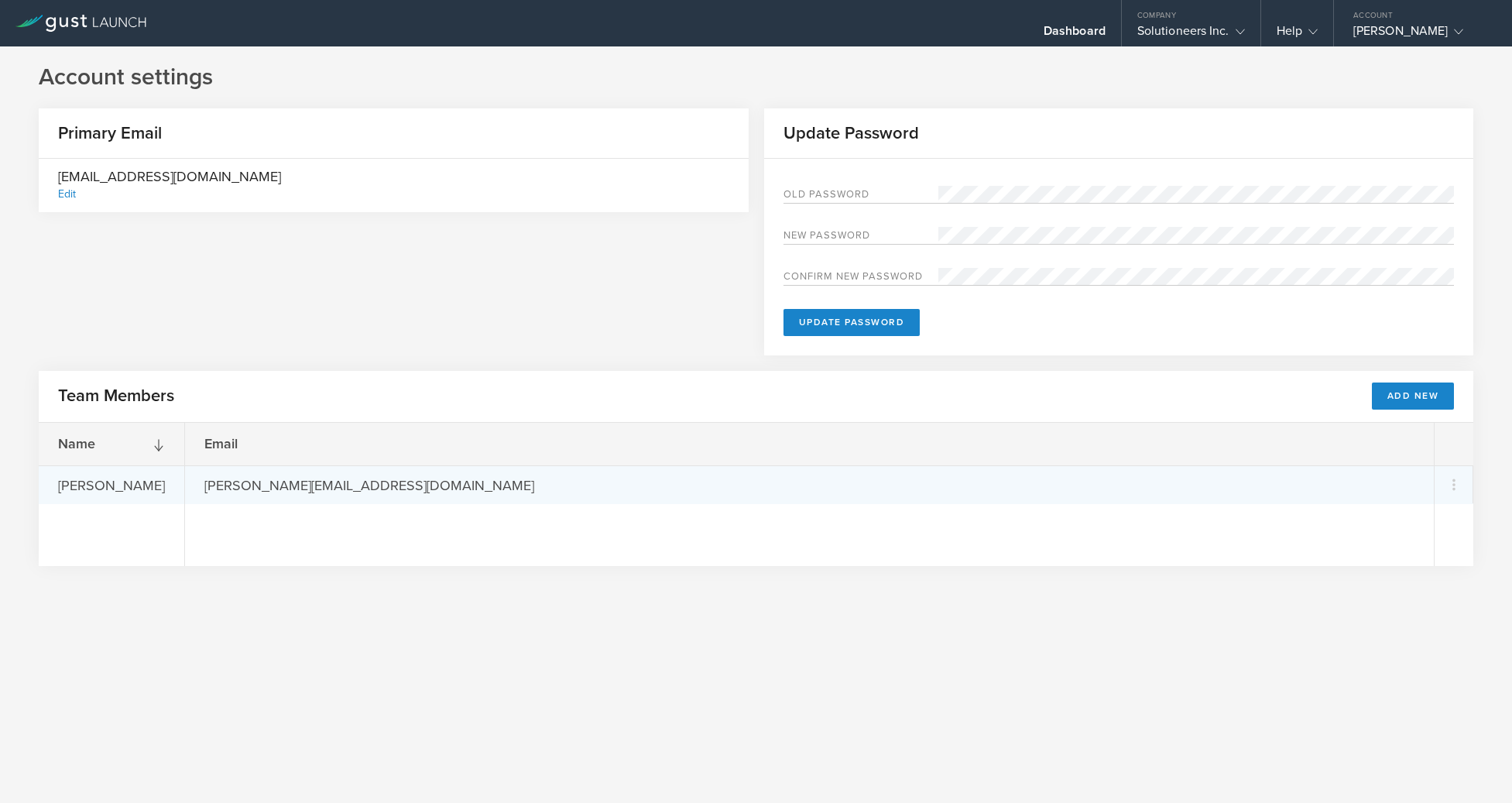
click at [652, 484] on div "[PERSON_NAME][EMAIL_ADDRESS][DOMAIN_NAME]" at bounding box center [809, 484] width 1249 height 39
click at [118, 482] on div "[PERSON_NAME]" at bounding box center [112, 484] width 146 height 37
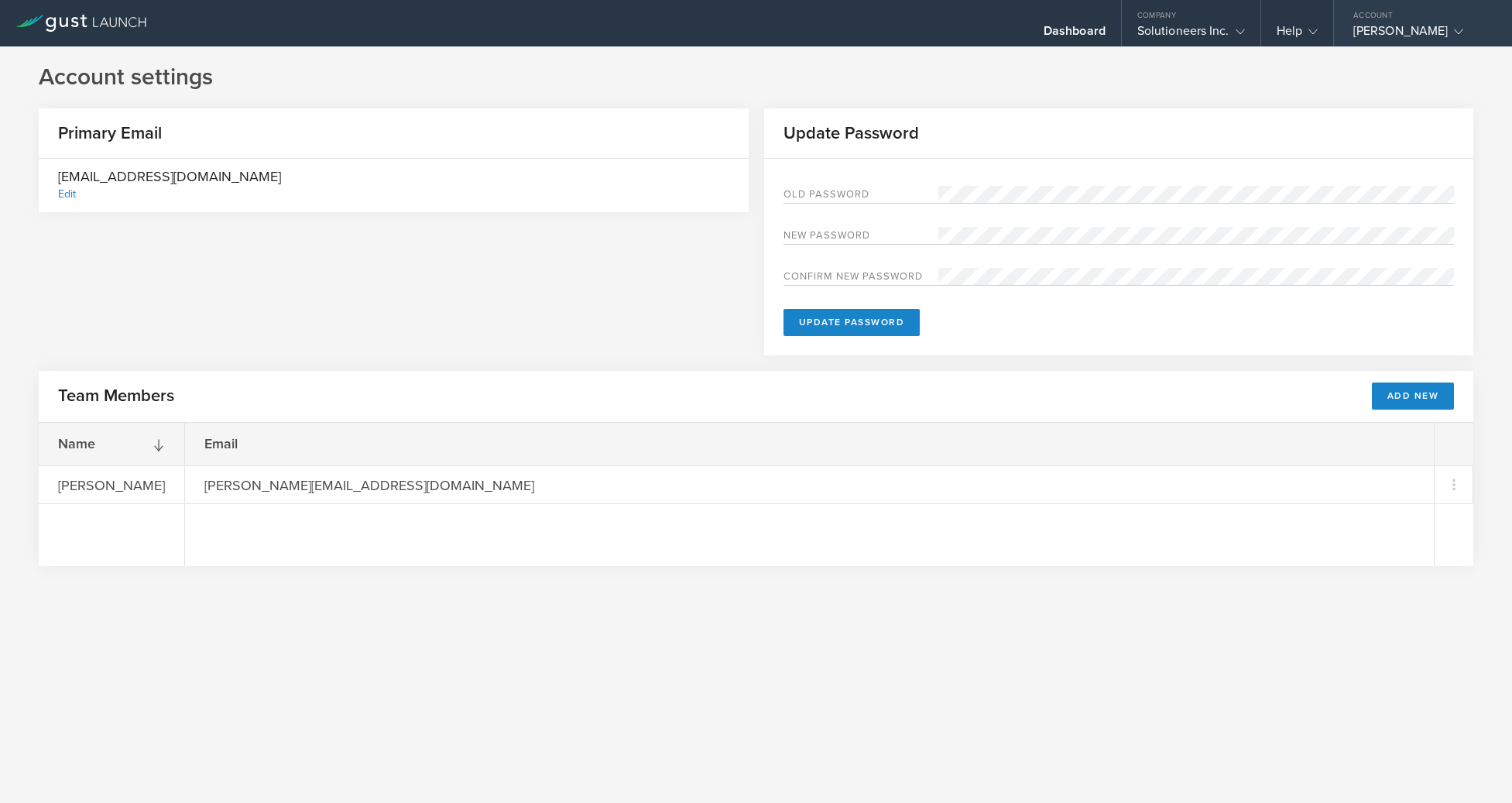
click at [1463, 25] on div "[PERSON_NAME]" at bounding box center [1419, 35] width 132 height 23
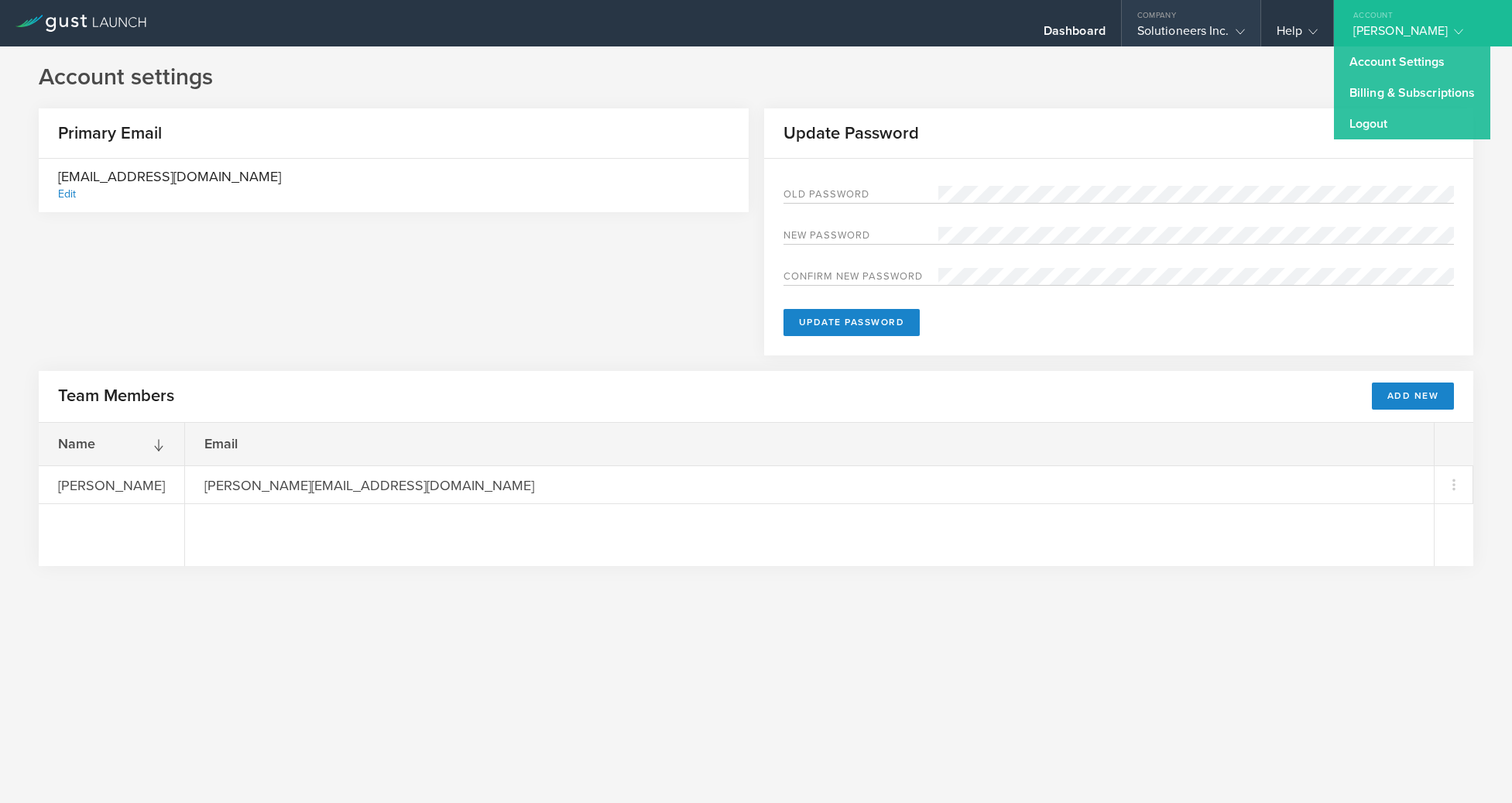
click at [1229, 25] on gust-icon at bounding box center [1237, 31] width 16 height 16
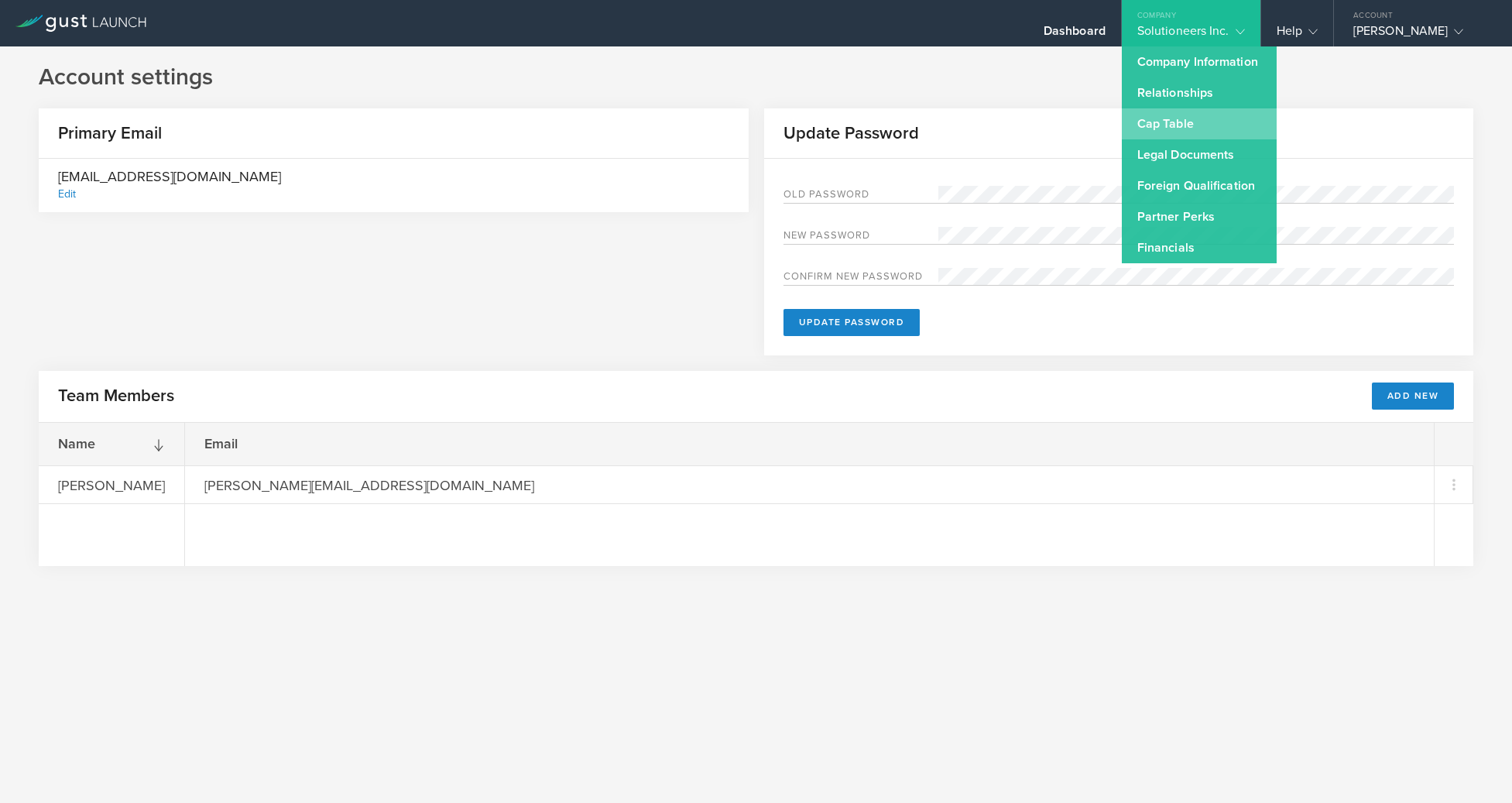
click at [1207, 124] on link "Cap Table" at bounding box center [1199, 124] width 154 height 31
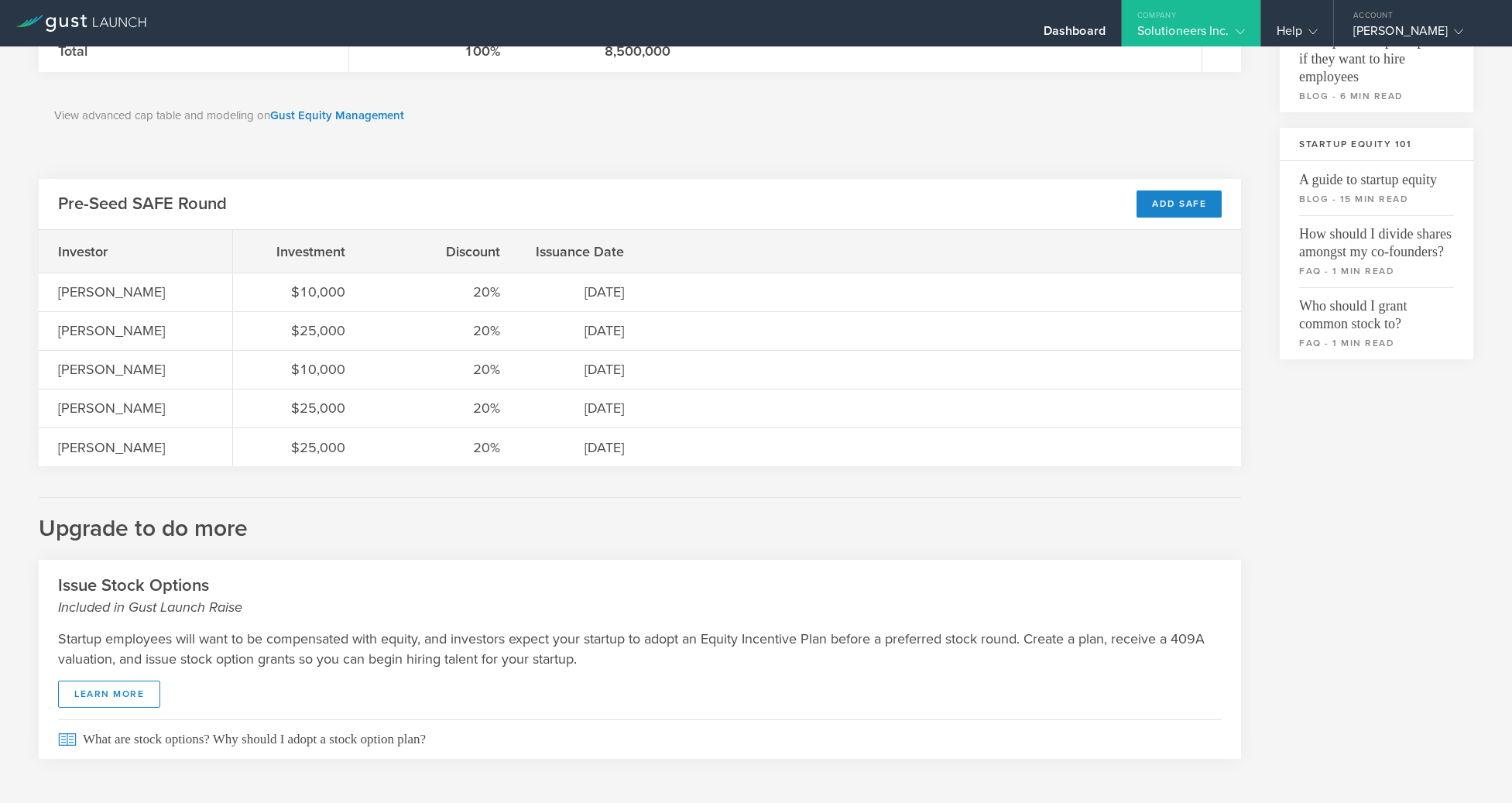
scroll to position [444, 0]
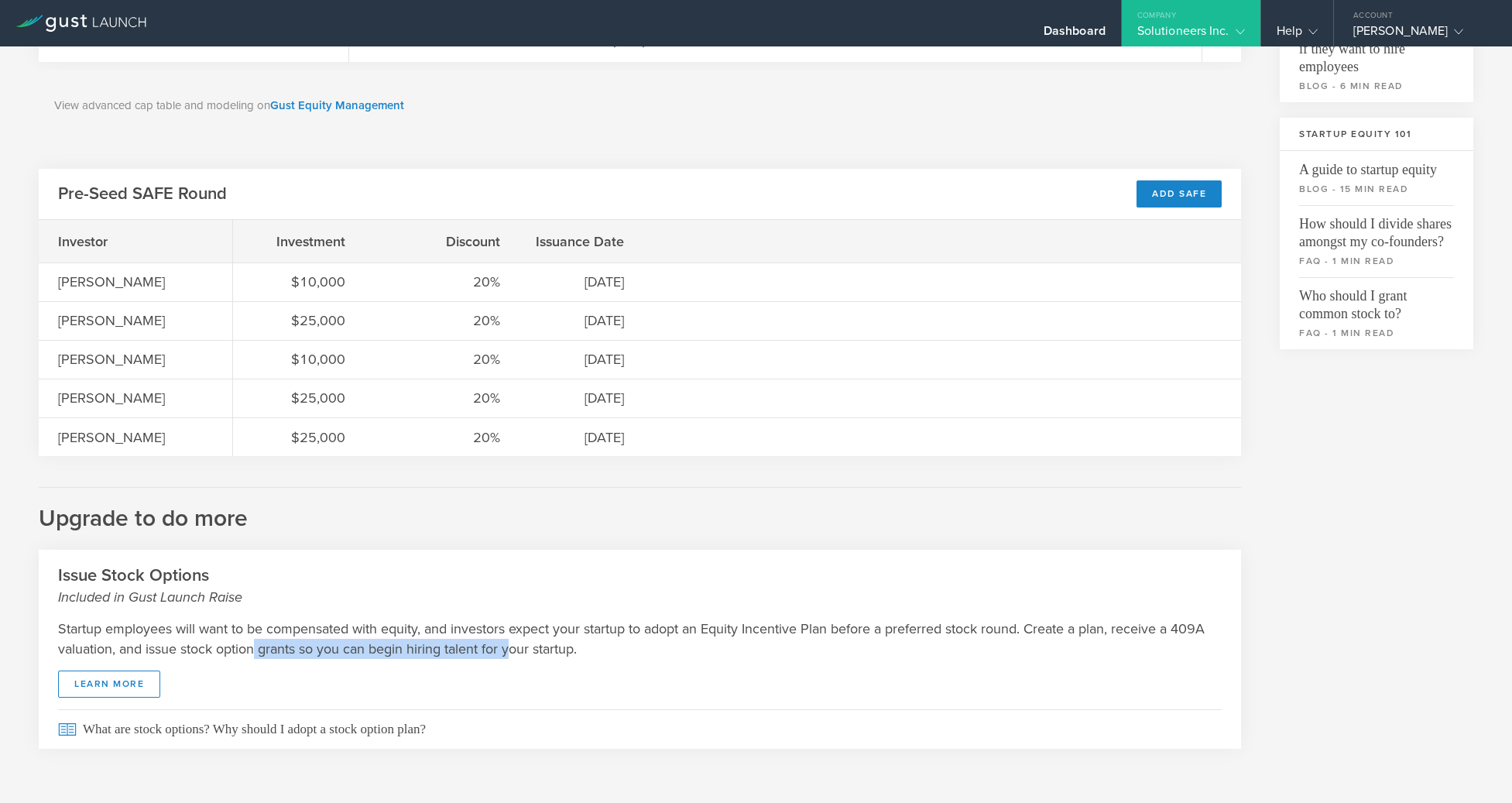
drag, startPoint x: 293, startPoint y: 643, endPoint x: 554, endPoint y: 651, distance: 261.1
click at [554, 651] on p "Startup employees will want to be compensated with equity, and investors expect…" at bounding box center [640, 639] width 1164 height 40
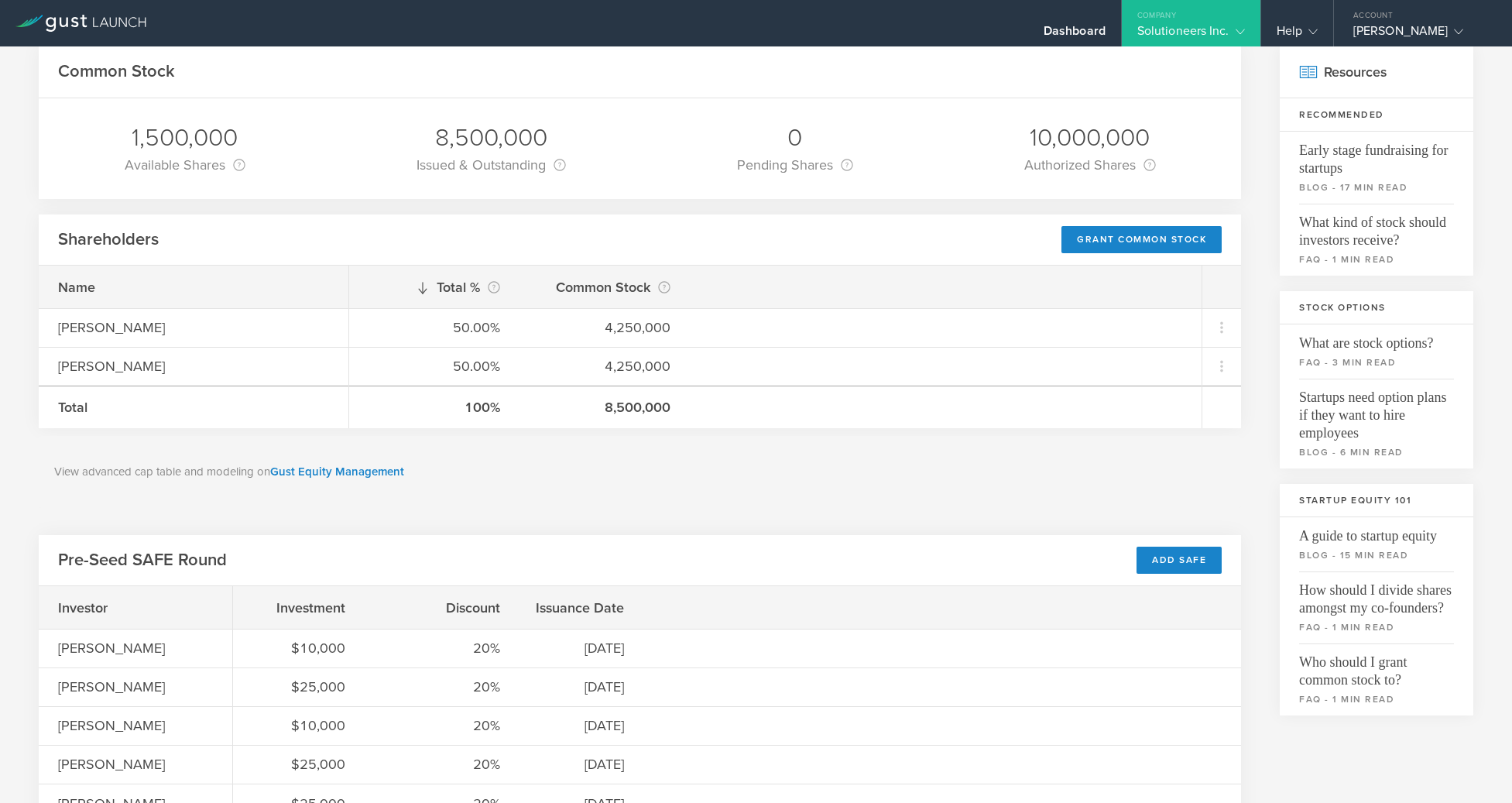
scroll to position [0, 0]
